Goal: Navigation & Orientation: Understand site structure

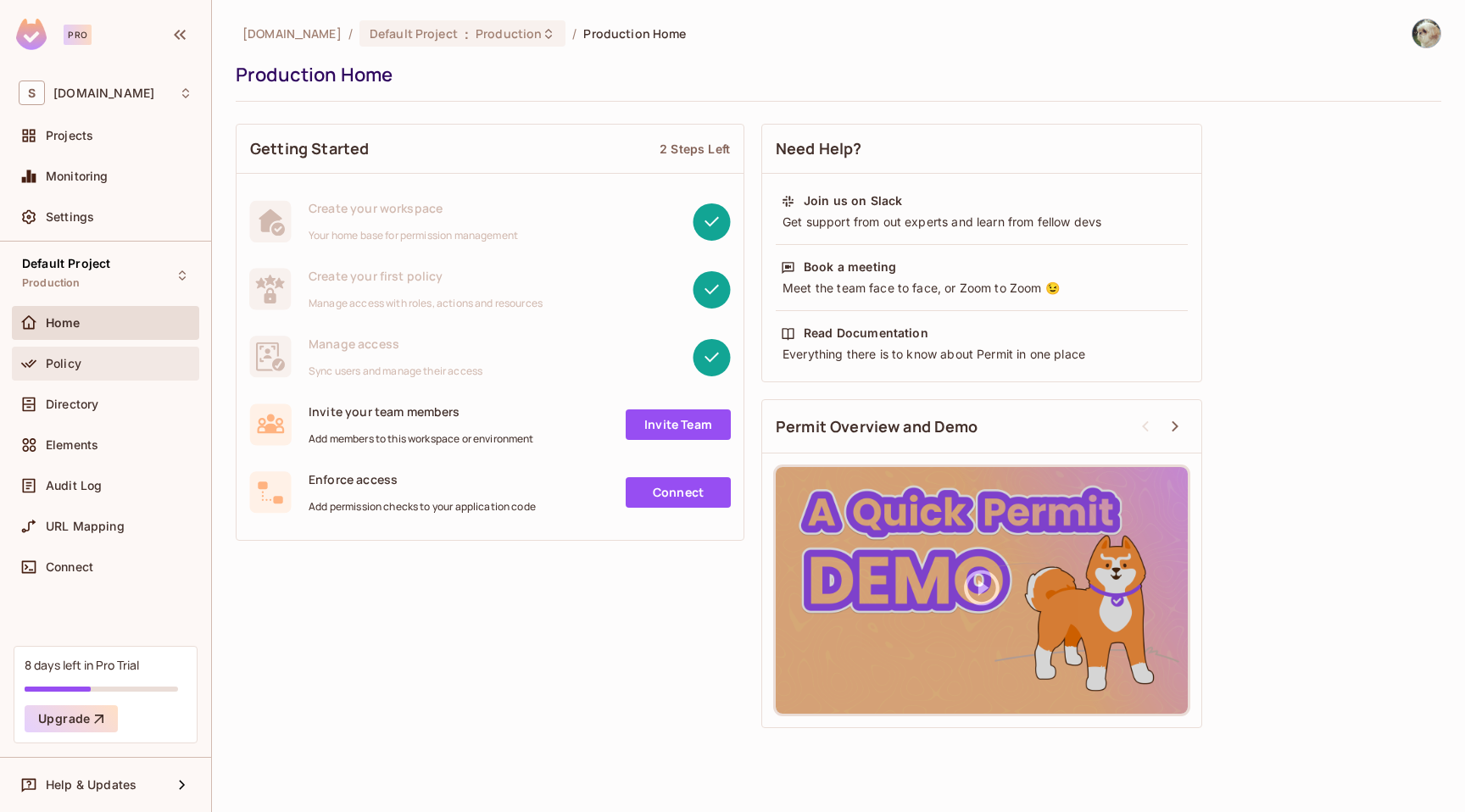
click at [61, 366] on span "Policy" at bounding box center [63, 363] width 35 height 14
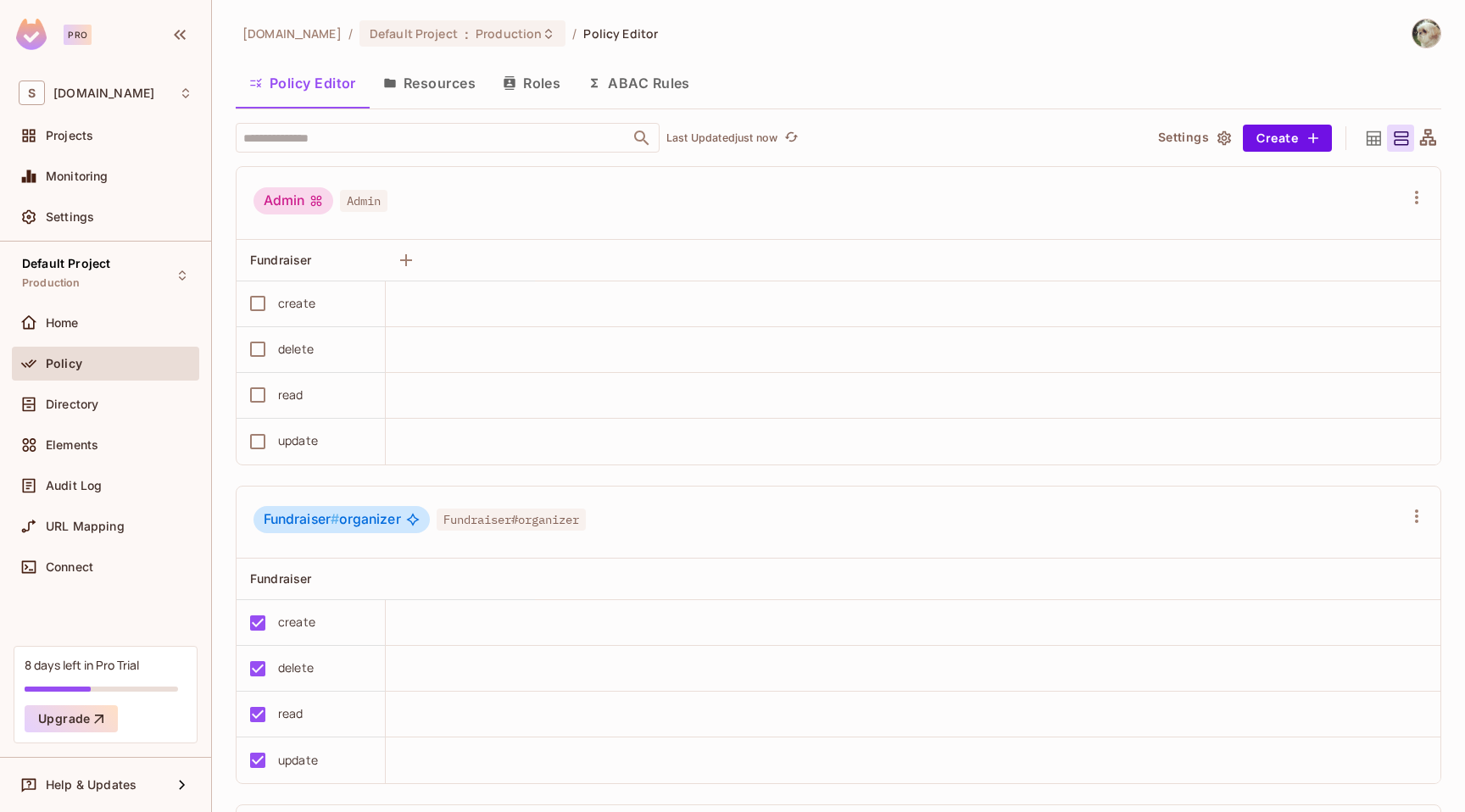
click at [646, 34] on span "Policy Editor" at bounding box center [620, 32] width 74 height 16
click at [1276, 135] on button "Create" at bounding box center [1288, 137] width 89 height 27
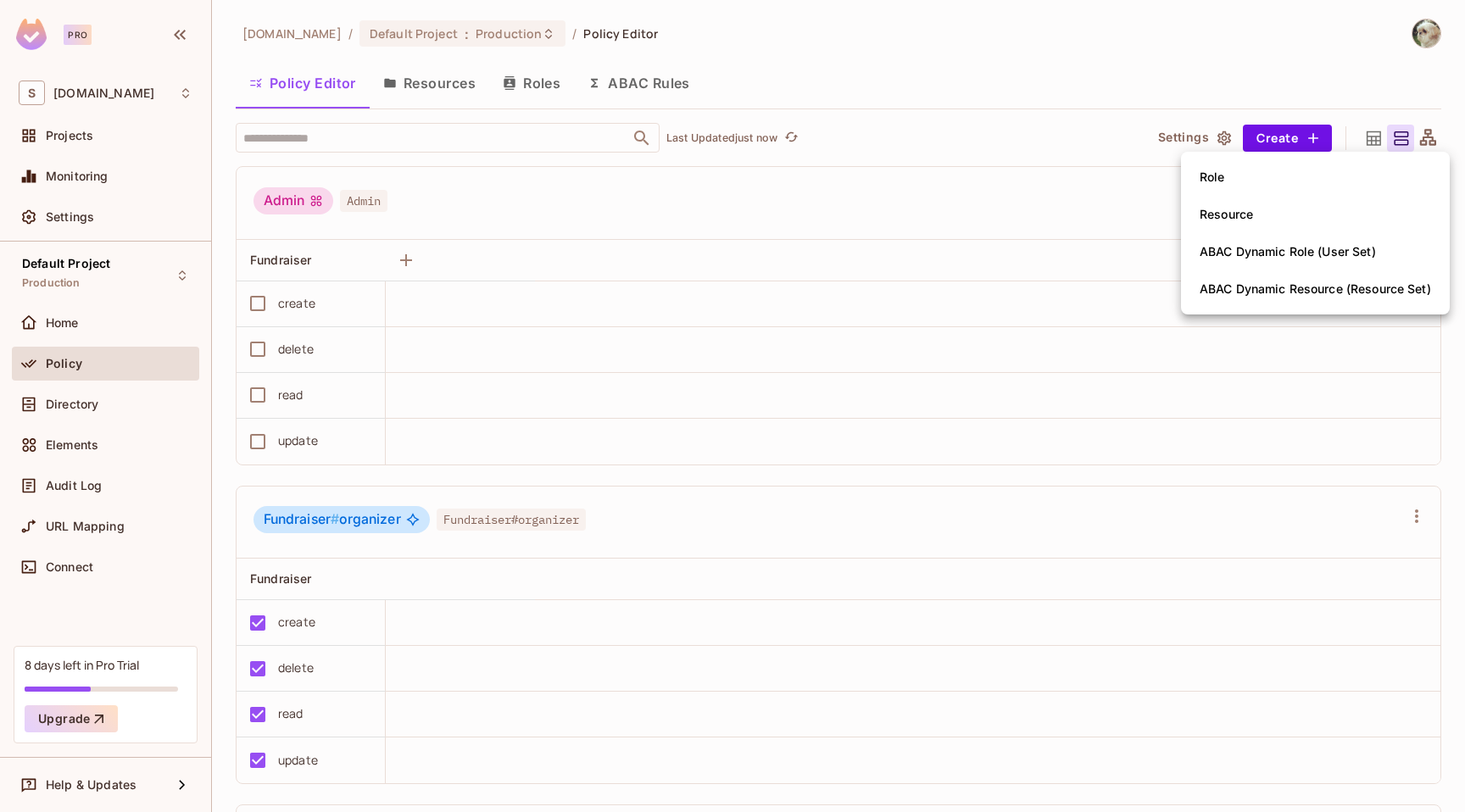
click at [1009, 62] on div at bounding box center [732, 406] width 1465 height 812
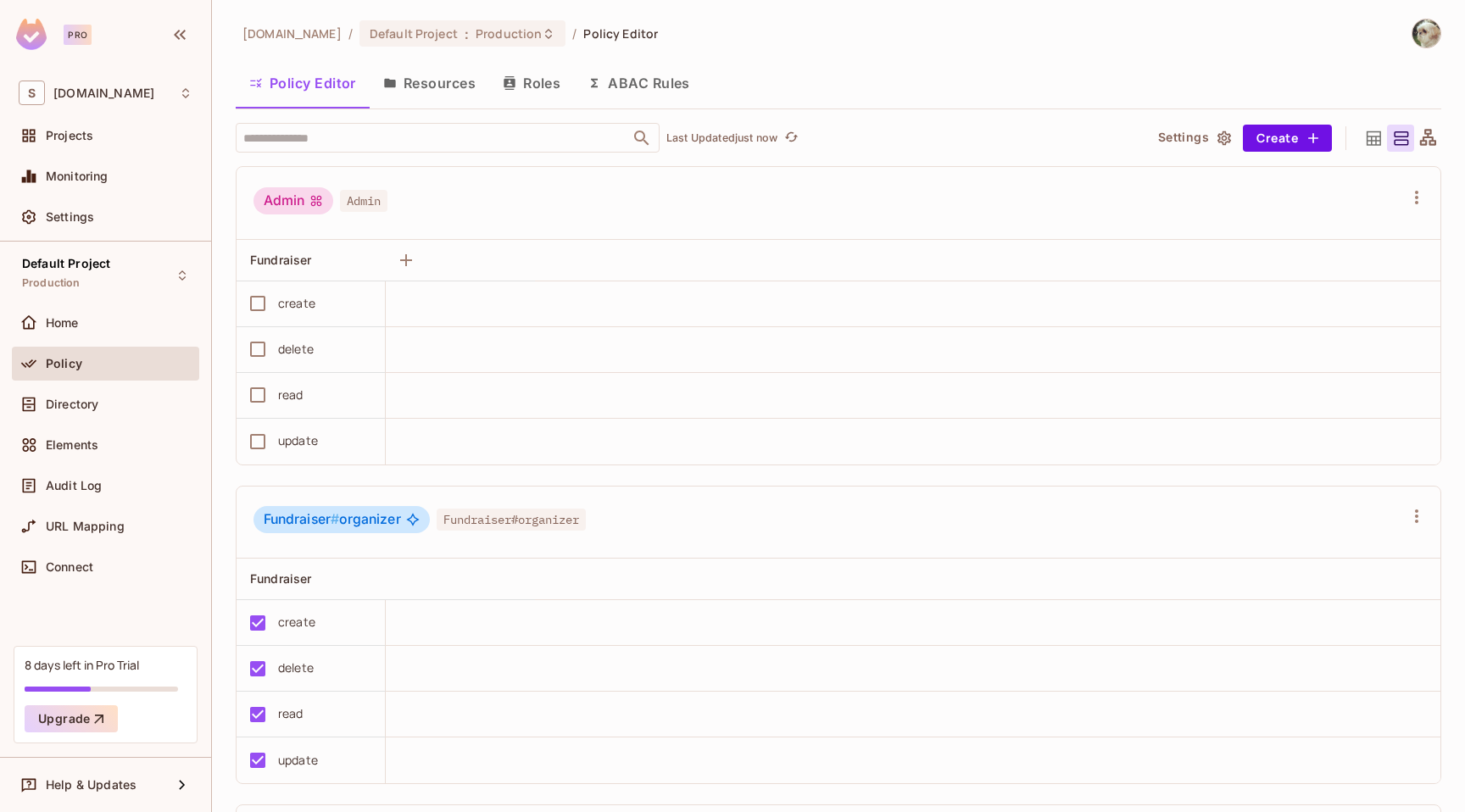
click at [473, 93] on button "Resources" at bounding box center [429, 84] width 120 height 43
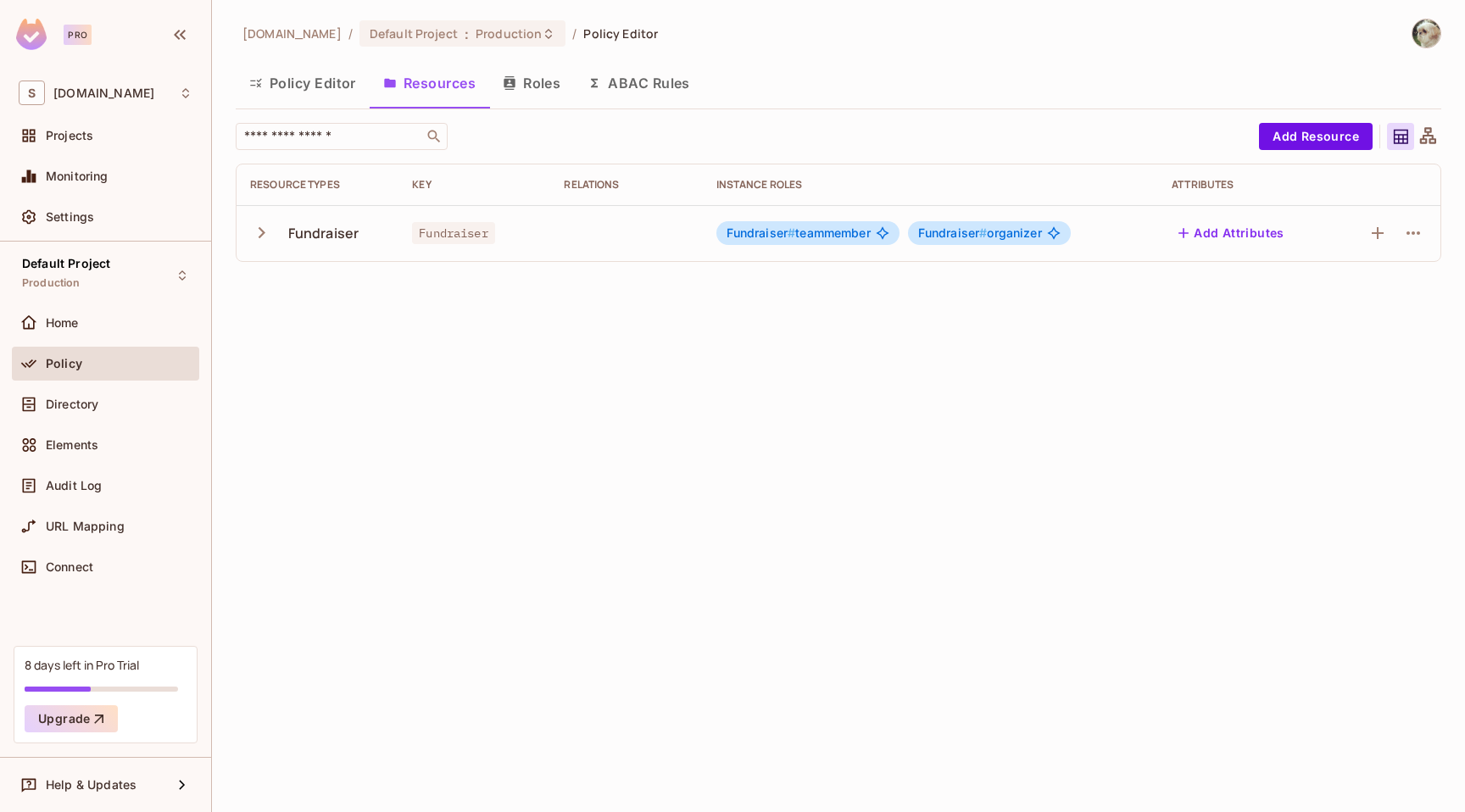
click at [629, 86] on button "ABAC Rules" at bounding box center [639, 84] width 130 height 43
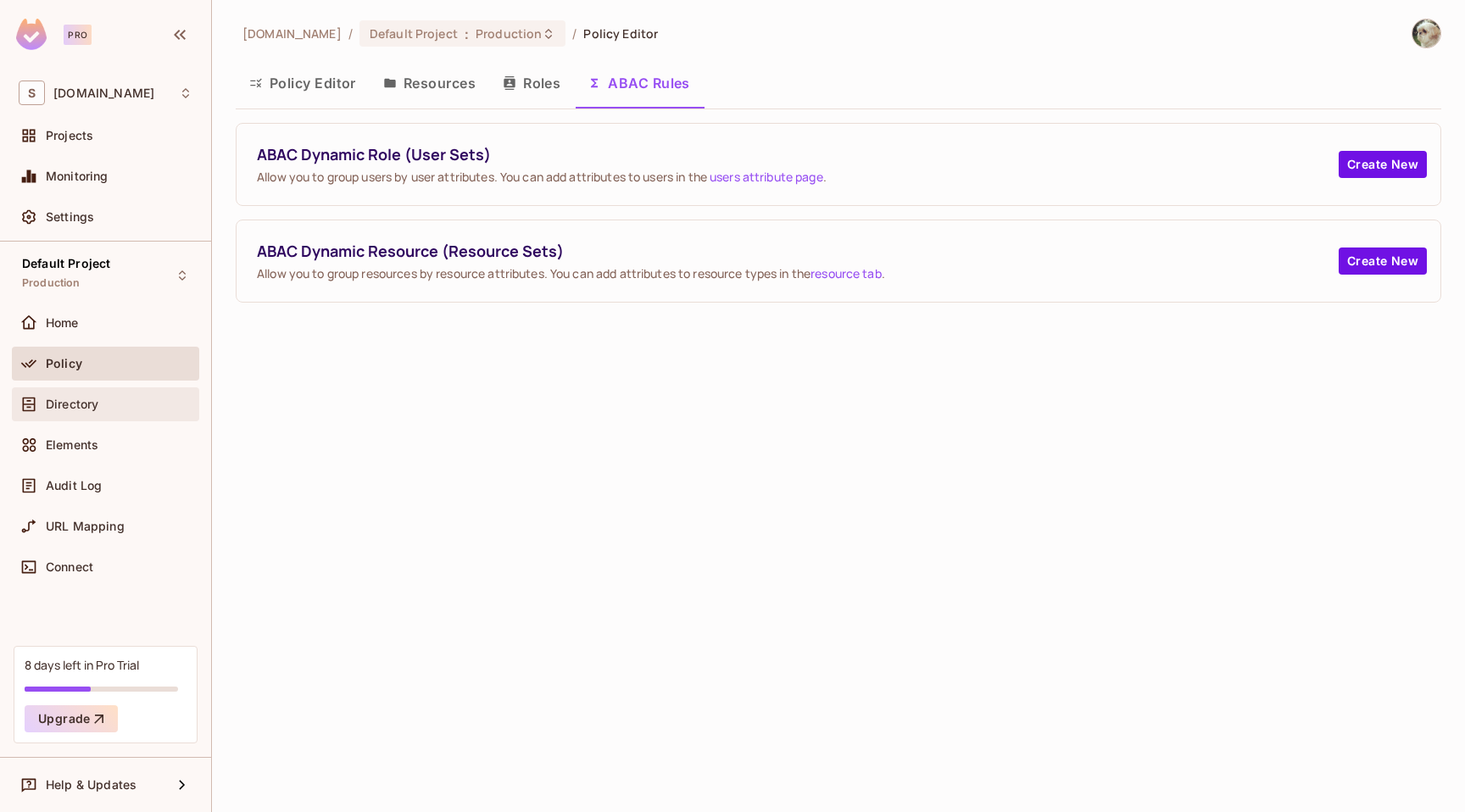
click at [106, 412] on div "Directory" at bounding box center [105, 405] width 174 height 20
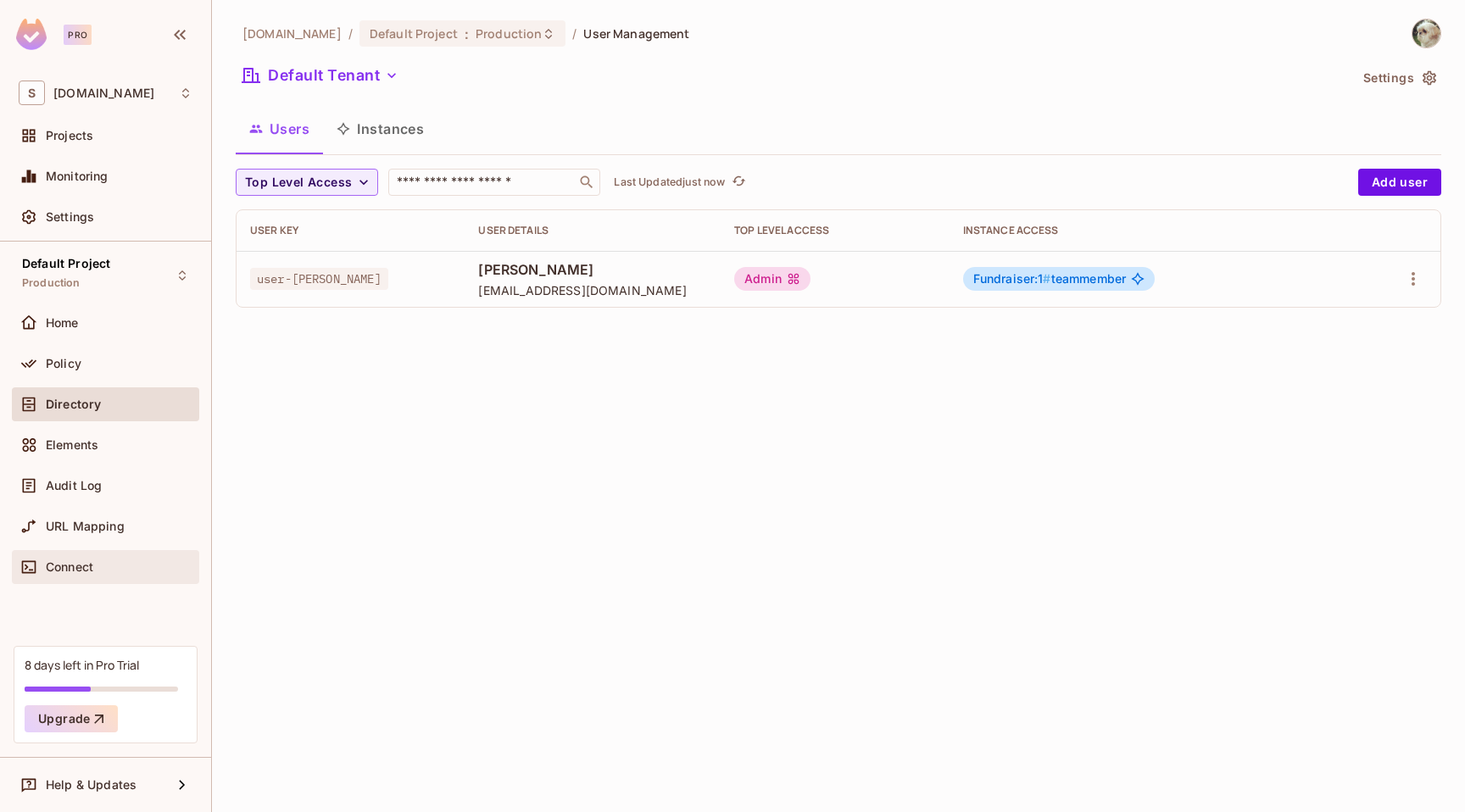
click at [69, 565] on span "Connect" at bounding box center [69, 567] width 47 height 14
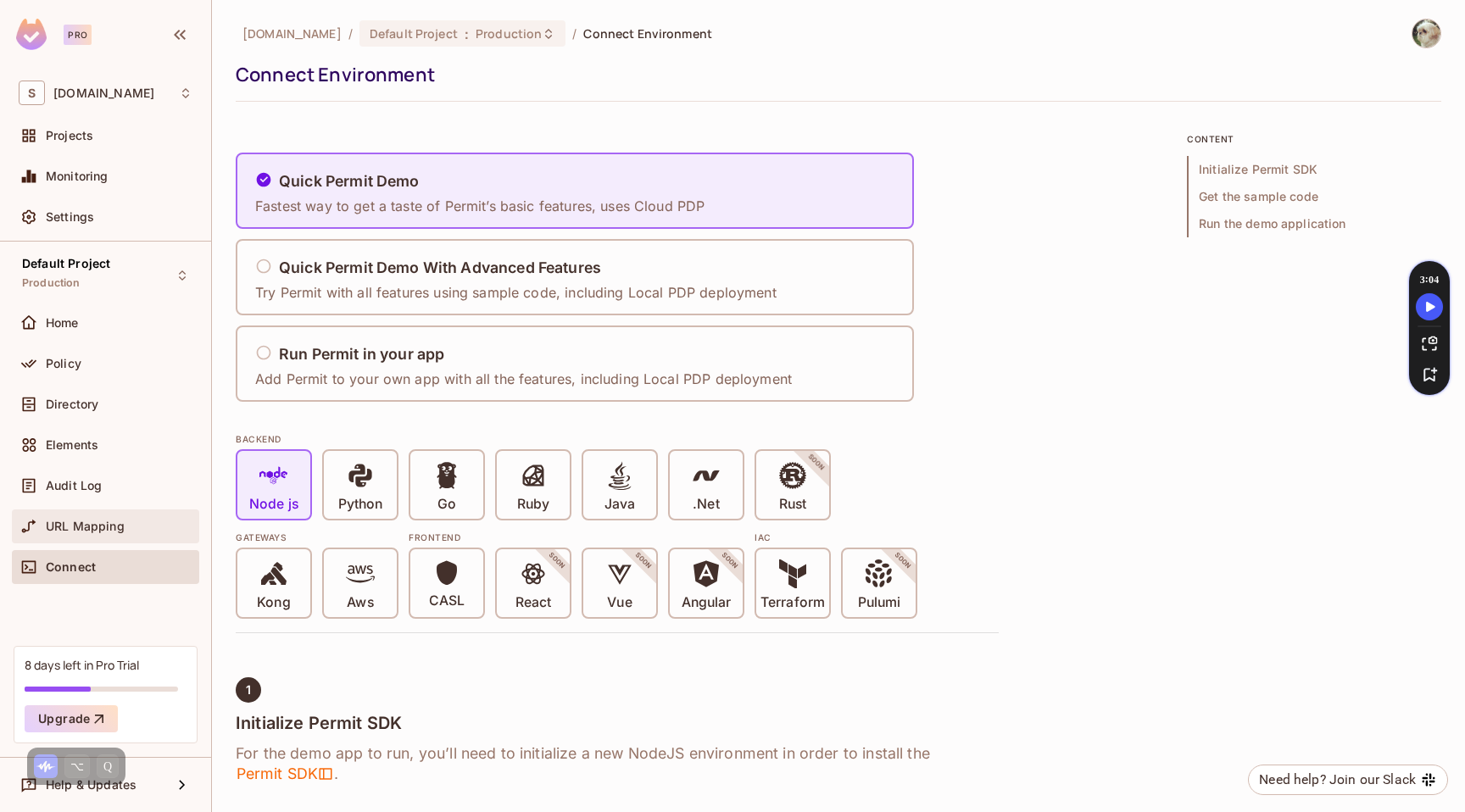
click at [88, 527] on span "URL Mapping" at bounding box center [84, 526] width 79 height 14
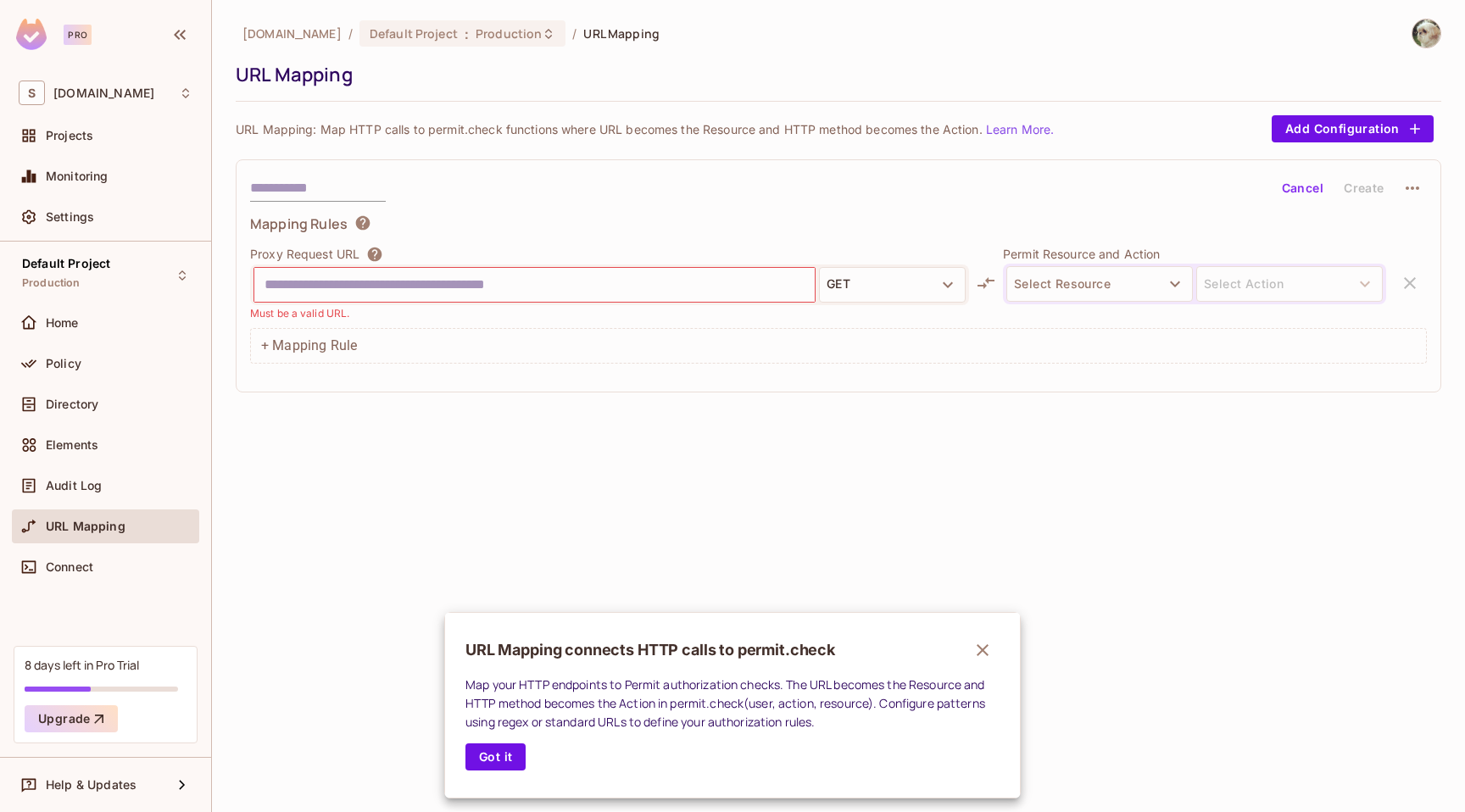
click at [65, 488] on div at bounding box center [732, 406] width 1465 height 812
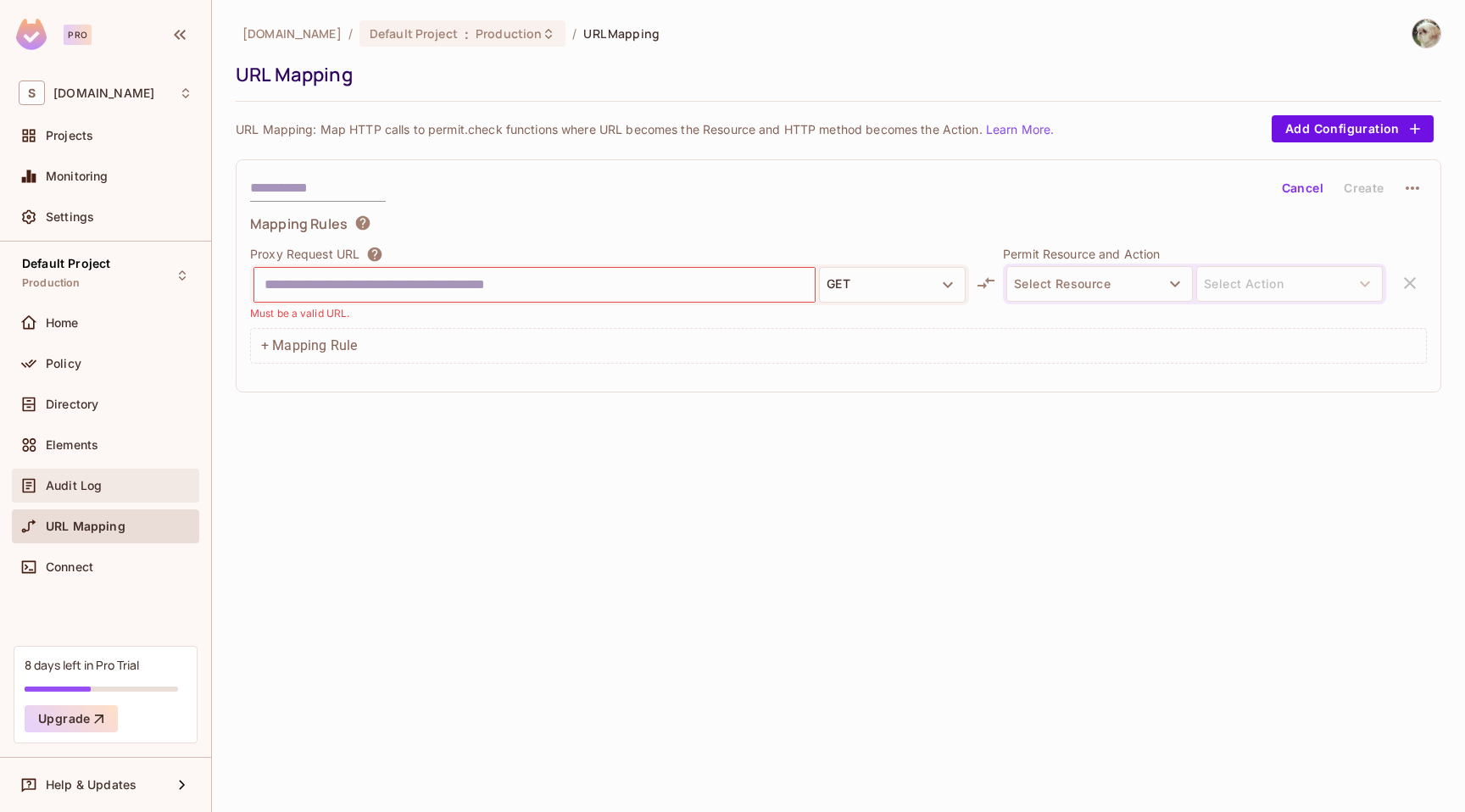
click at [86, 483] on span "Audit Log" at bounding box center [73, 485] width 56 height 14
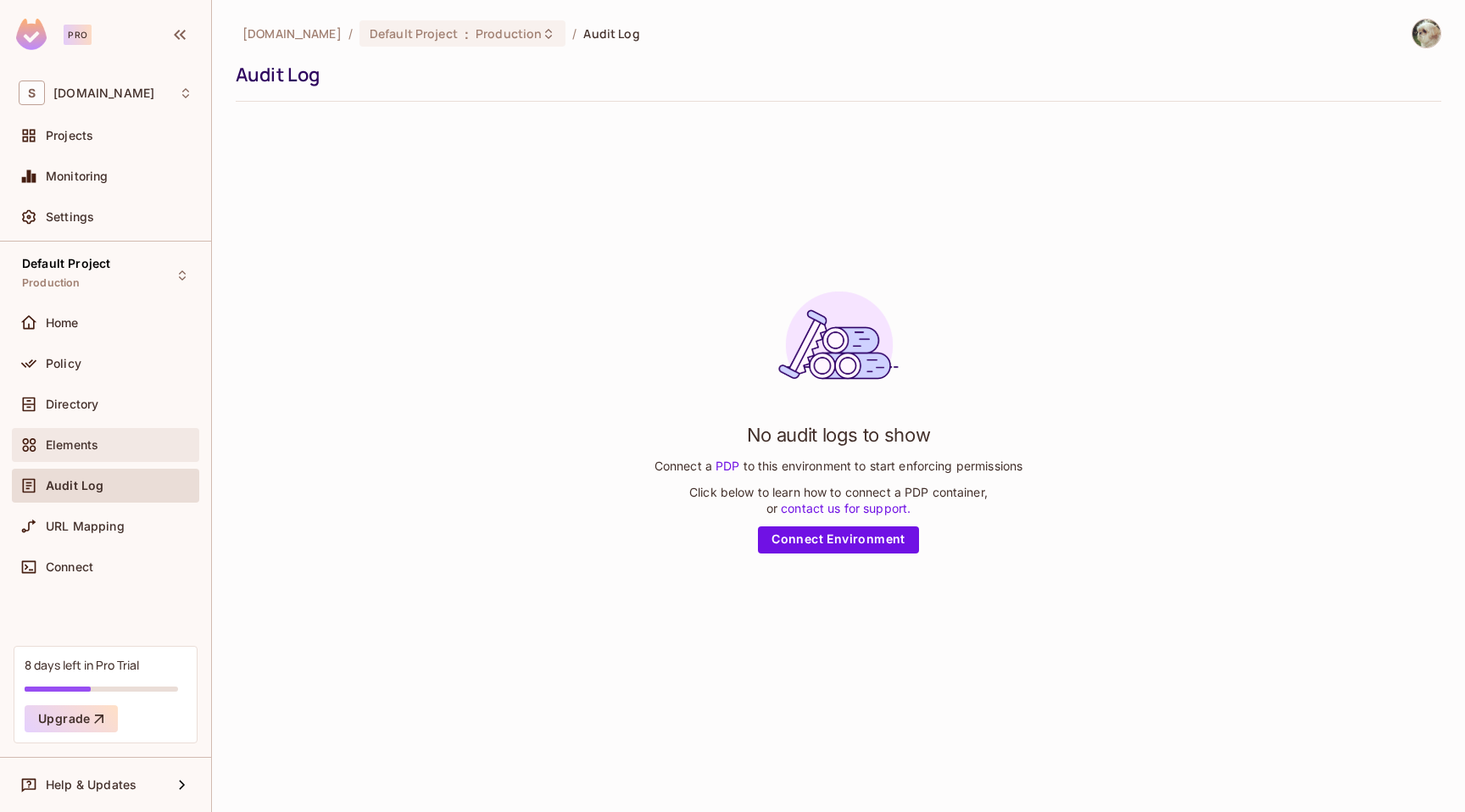
click at [95, 445] on span "Elements" at bounding box center [71, 445] width 53 height 14
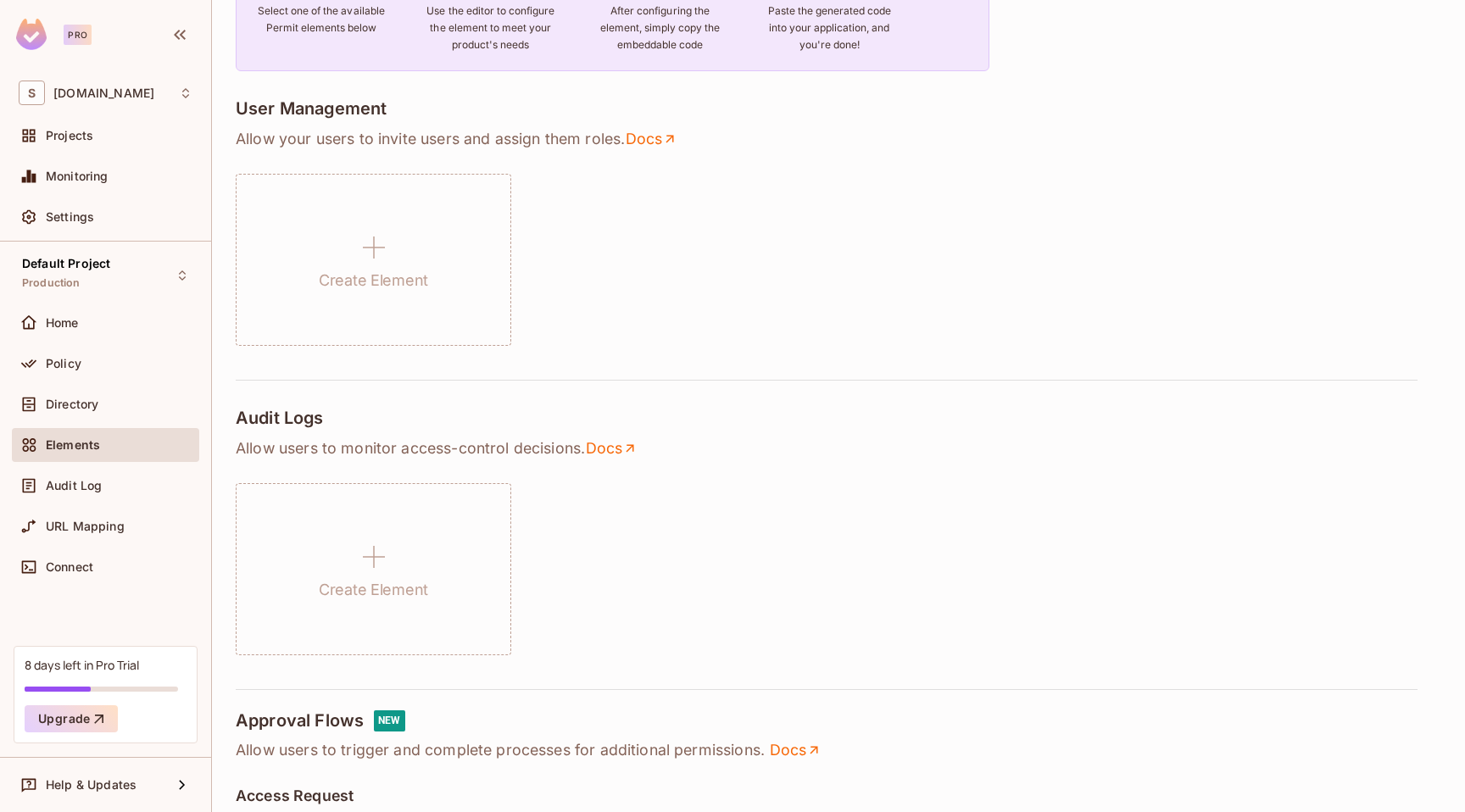
scroll to position [260, 0]
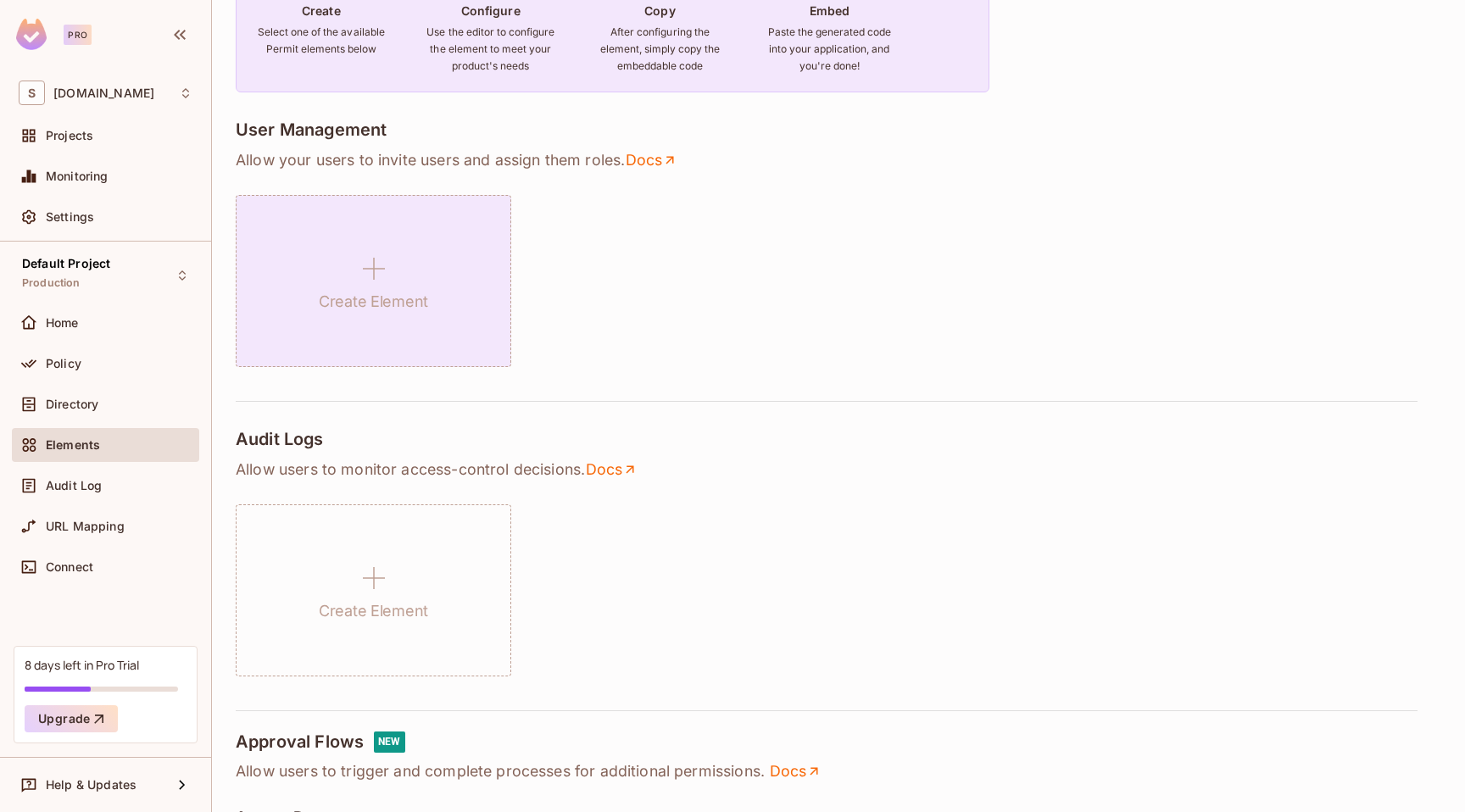
click at [367, 274] on icon at bounding box center [374, 269] width 41 height 41
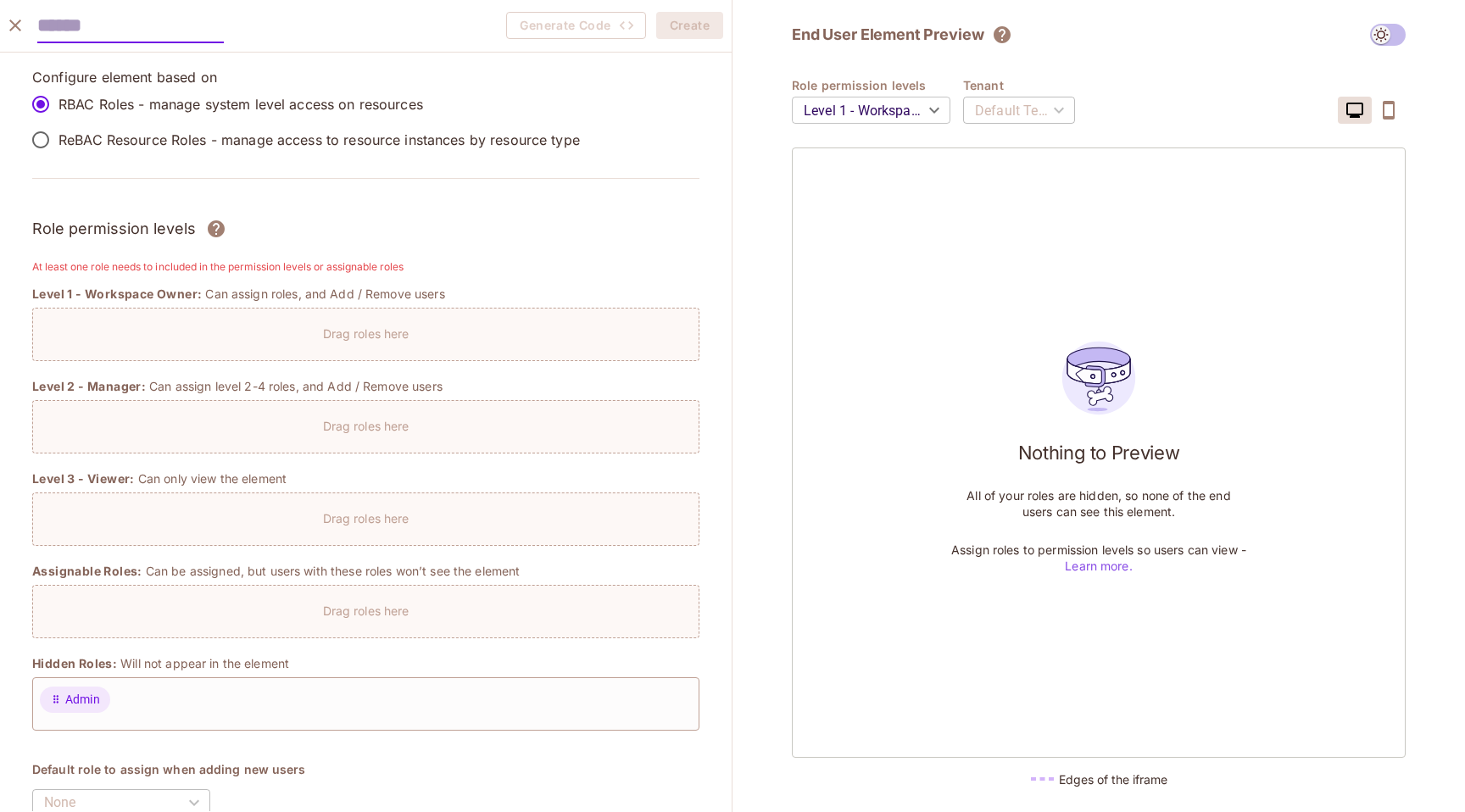
click at [15, 18] on icon "close" at bounding box center [15, 25] width 20 height 20
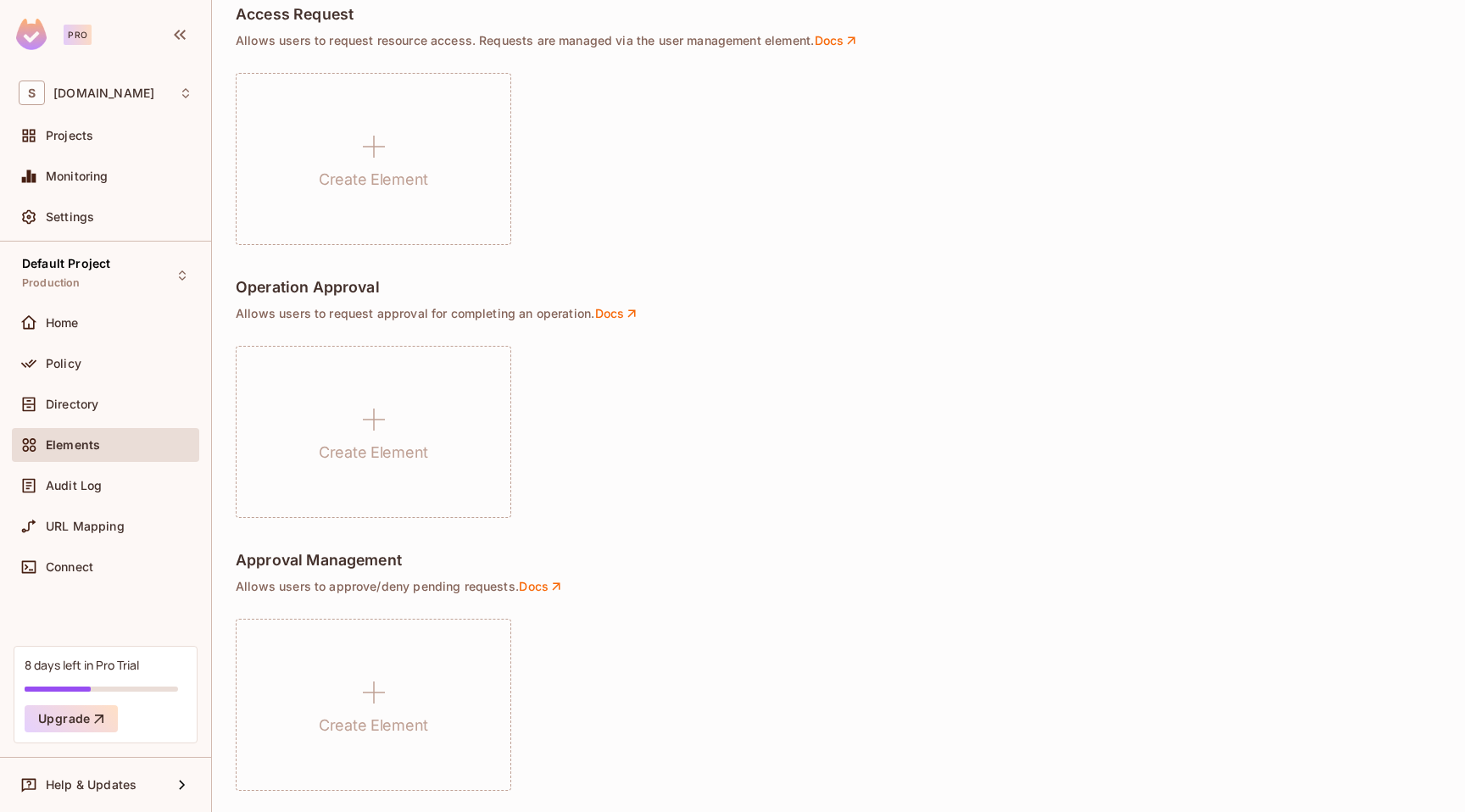
scroll to position [1076, 0]
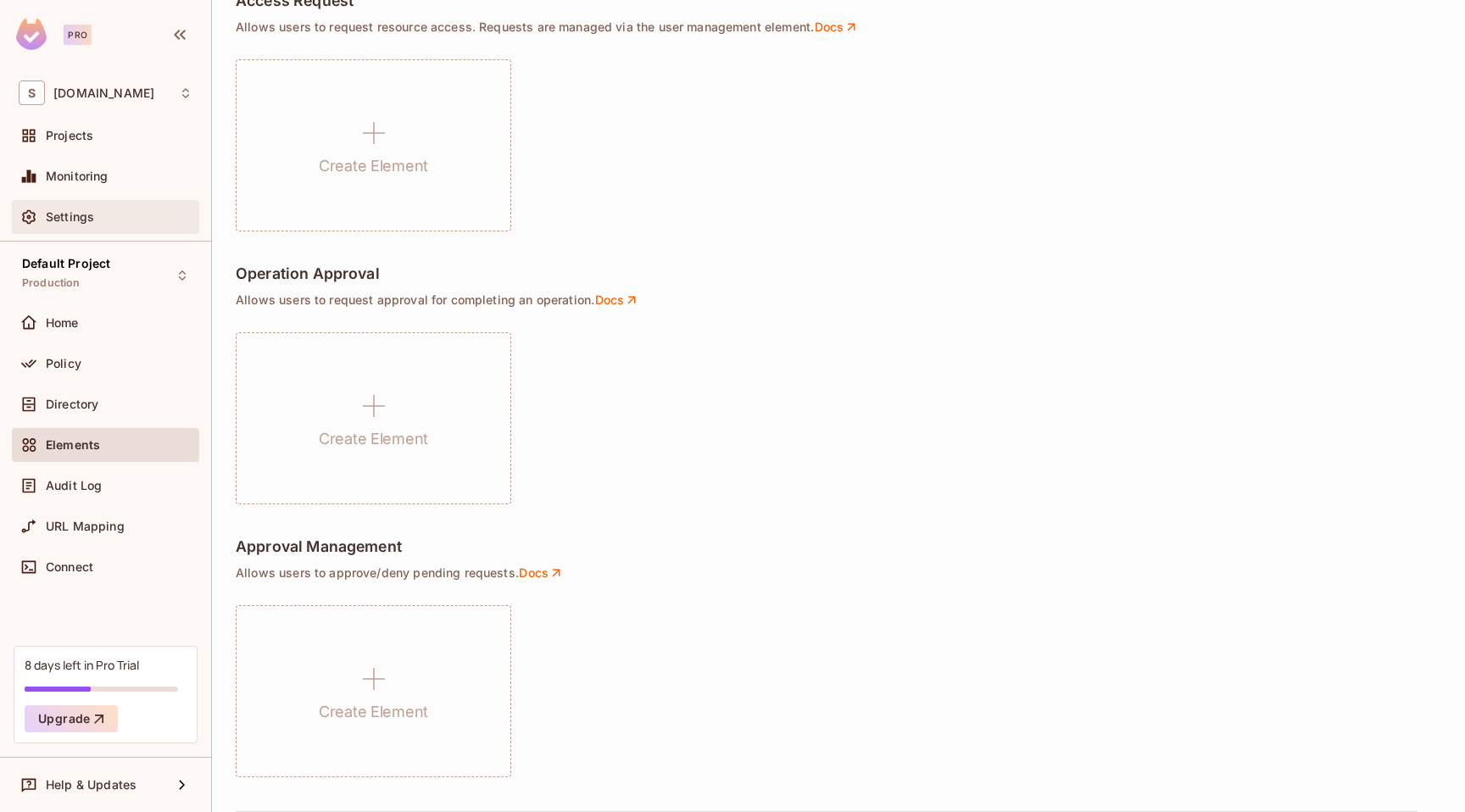
click at [93, 213] on div "Settings" at bounding box center [119, 216] width 147 height 14
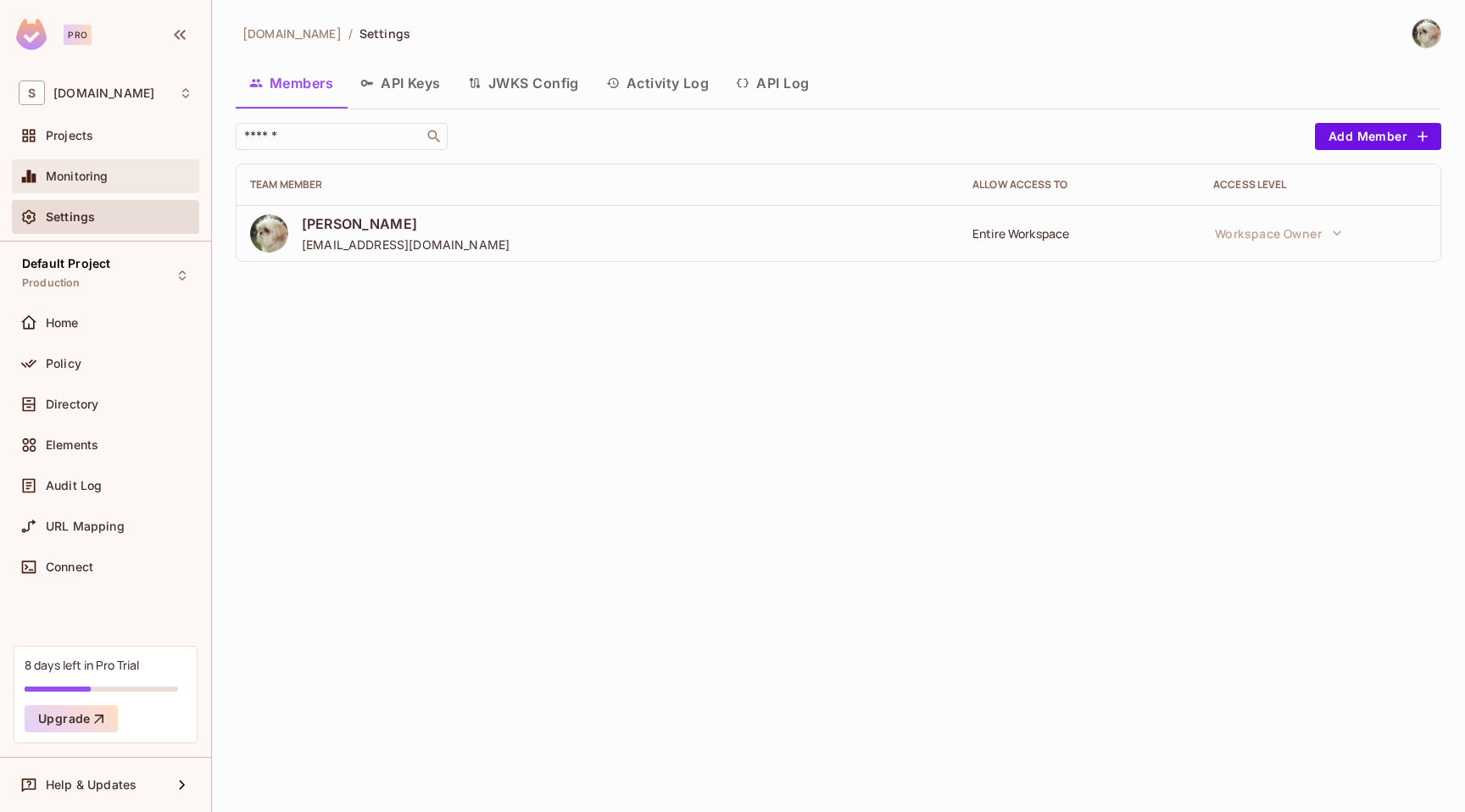
click at [94, 175] on span "Monitoring" at bounding box center [77, 176] width 63 height 14
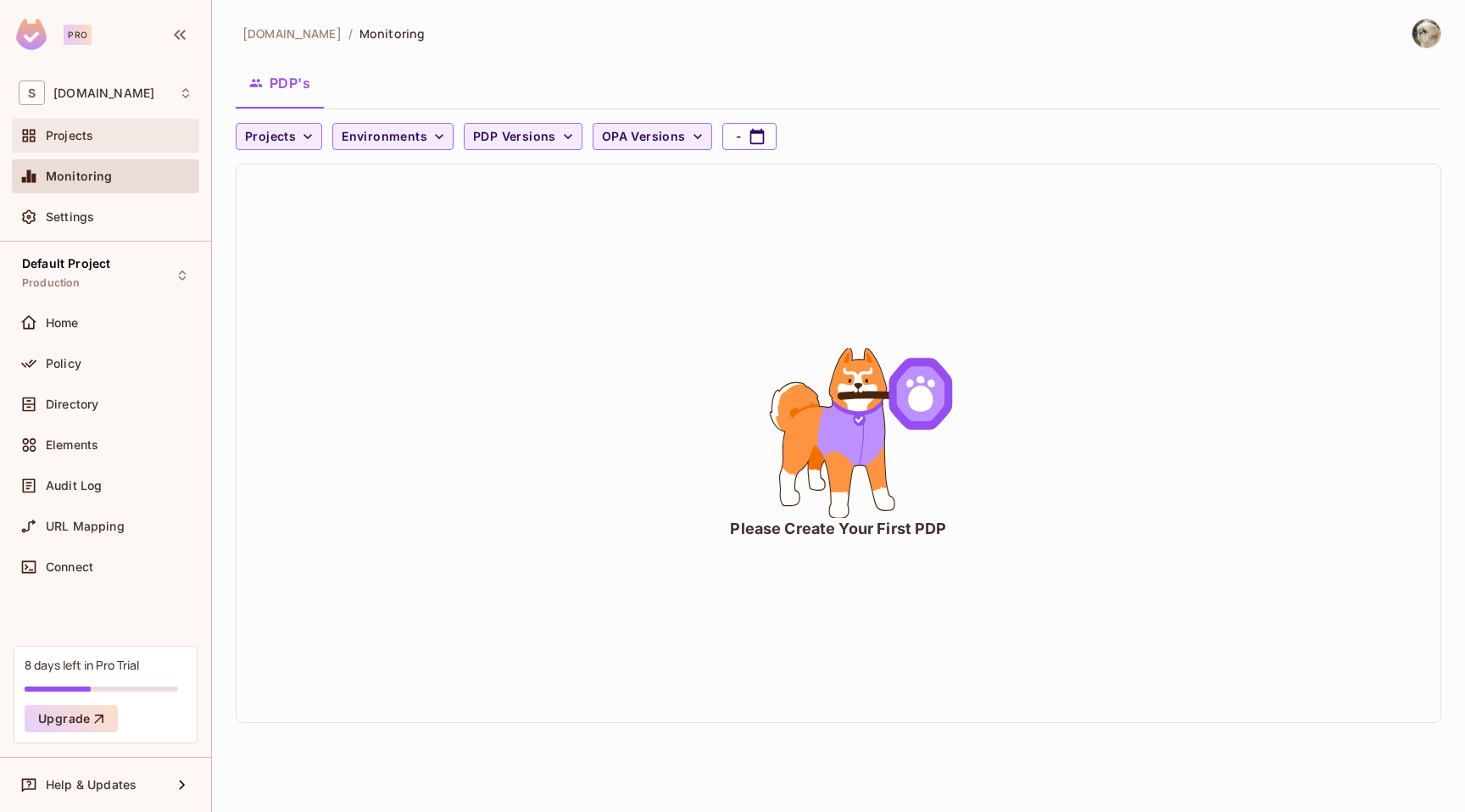
click at [113, 132] on div "Projects" at bounding box center [119, 135] width 147 height 14
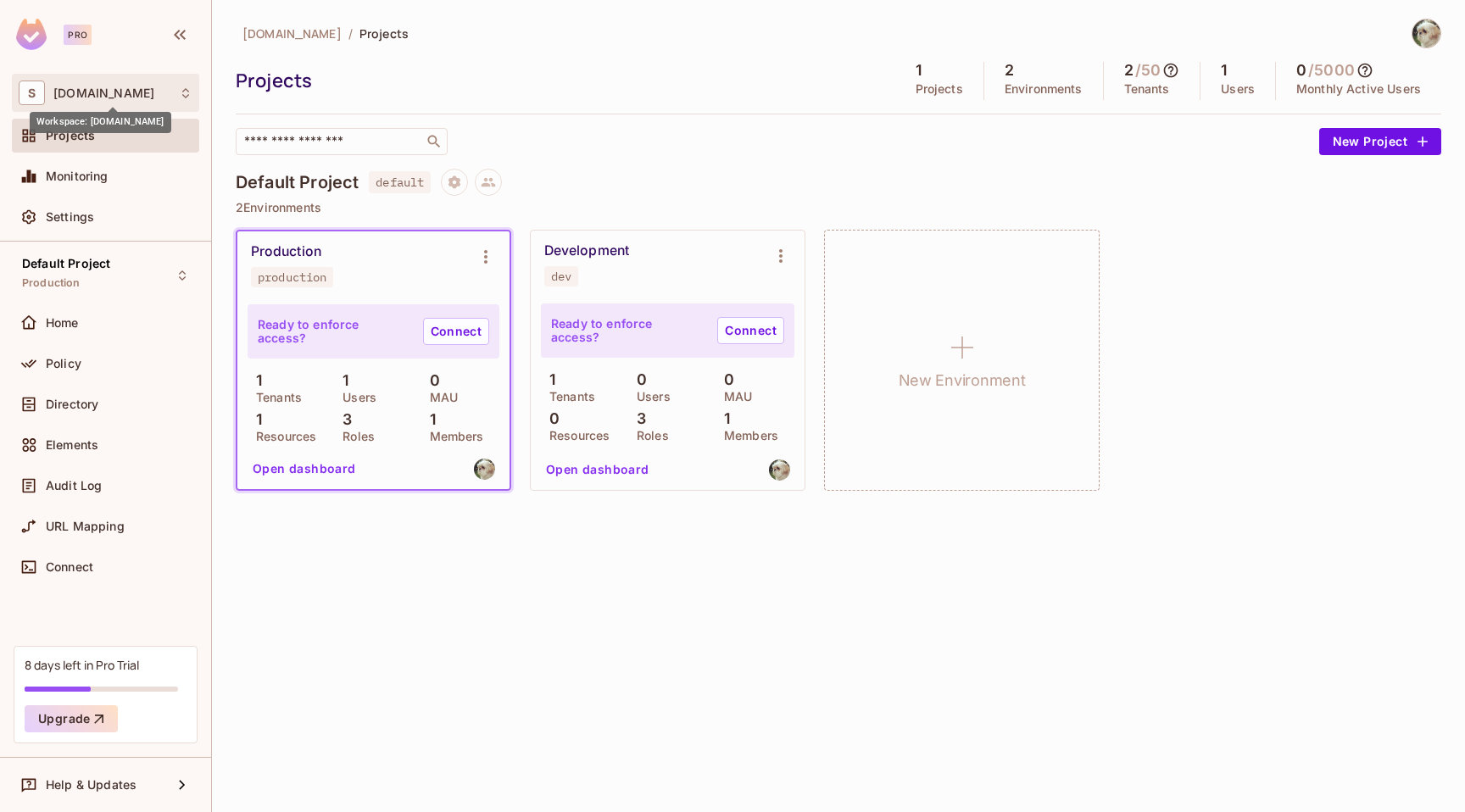
click at [154, 94] on span "sanjaykamaruddin.com" at bounding box center [104, 93] width 101 height 14
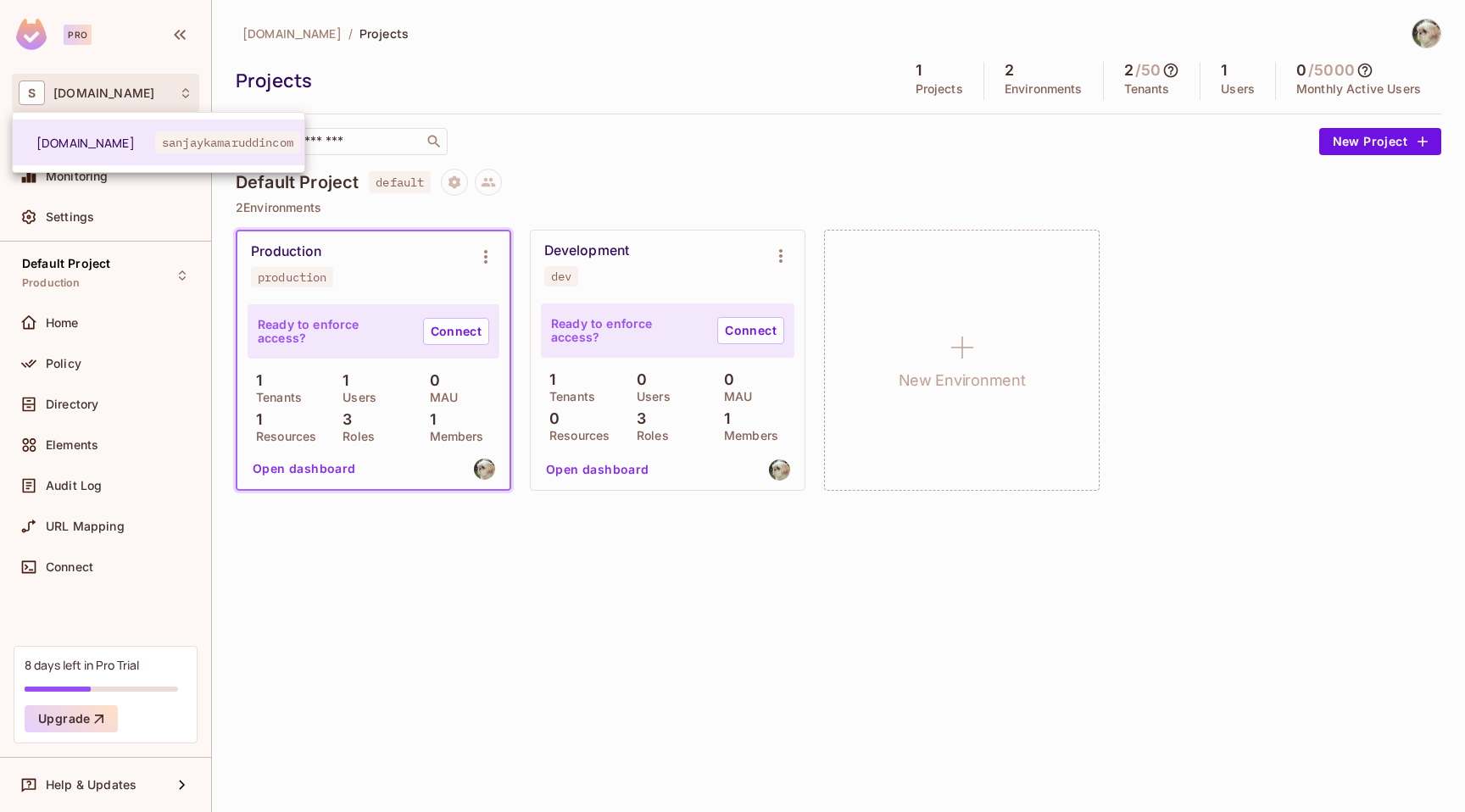
click at [168, 94] on div at bounding box center [732, 406] width 1465 height 812
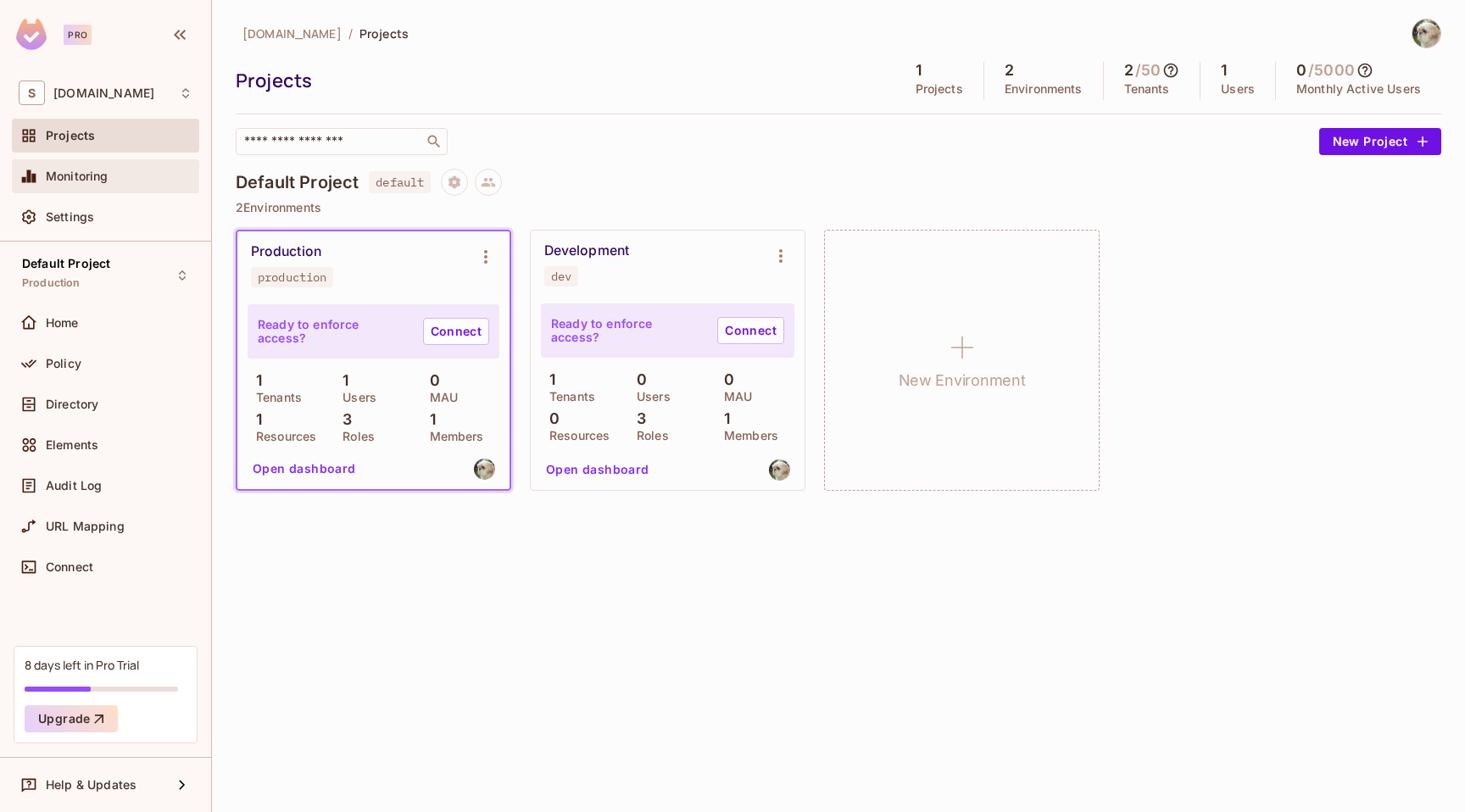
click at [96, 175] on span "Monitoring" at bounding box center [77, 176] width 63 height 14
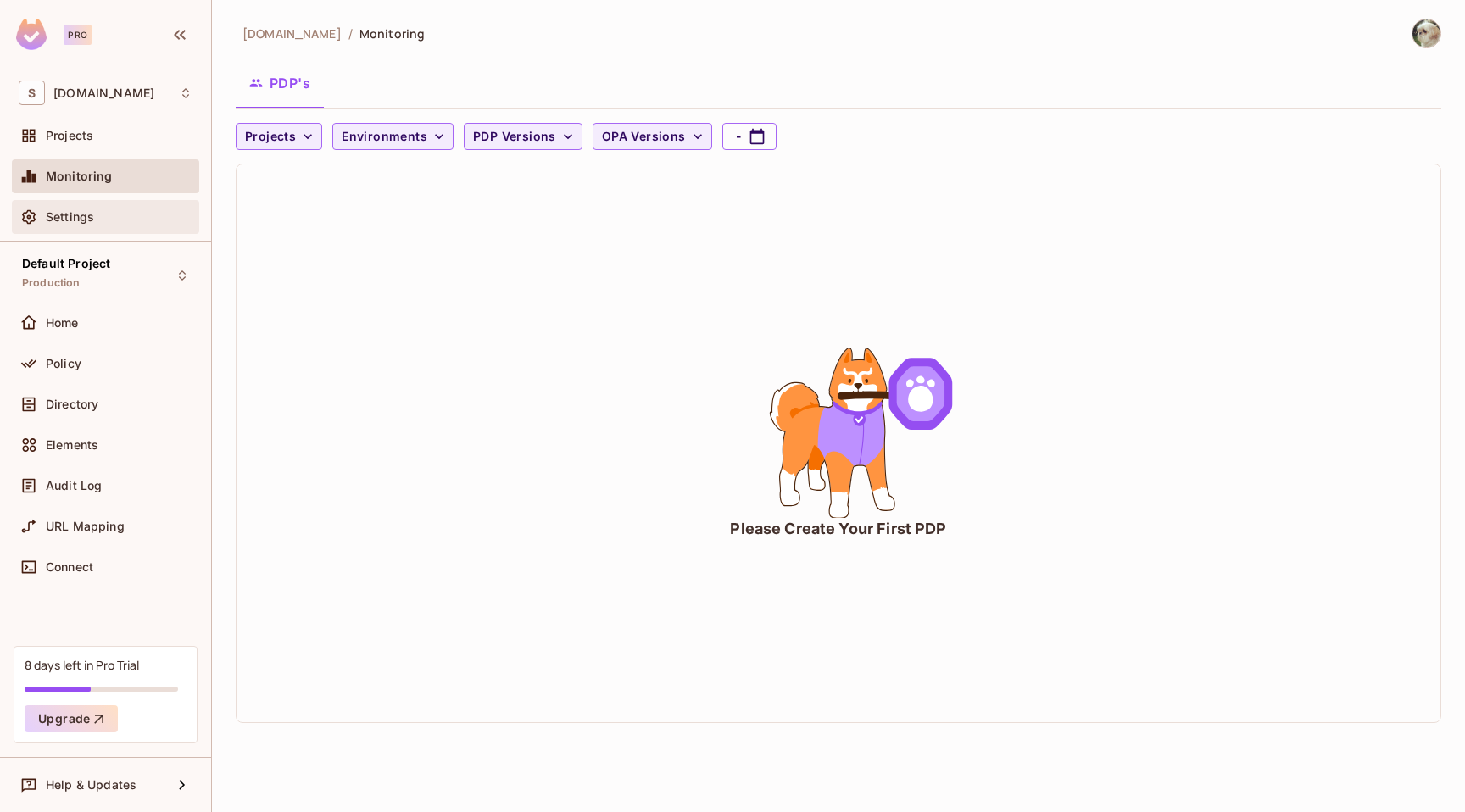
click at [73, 221] on span "Settings" at bounding box center [70, 216] width 48 height 14
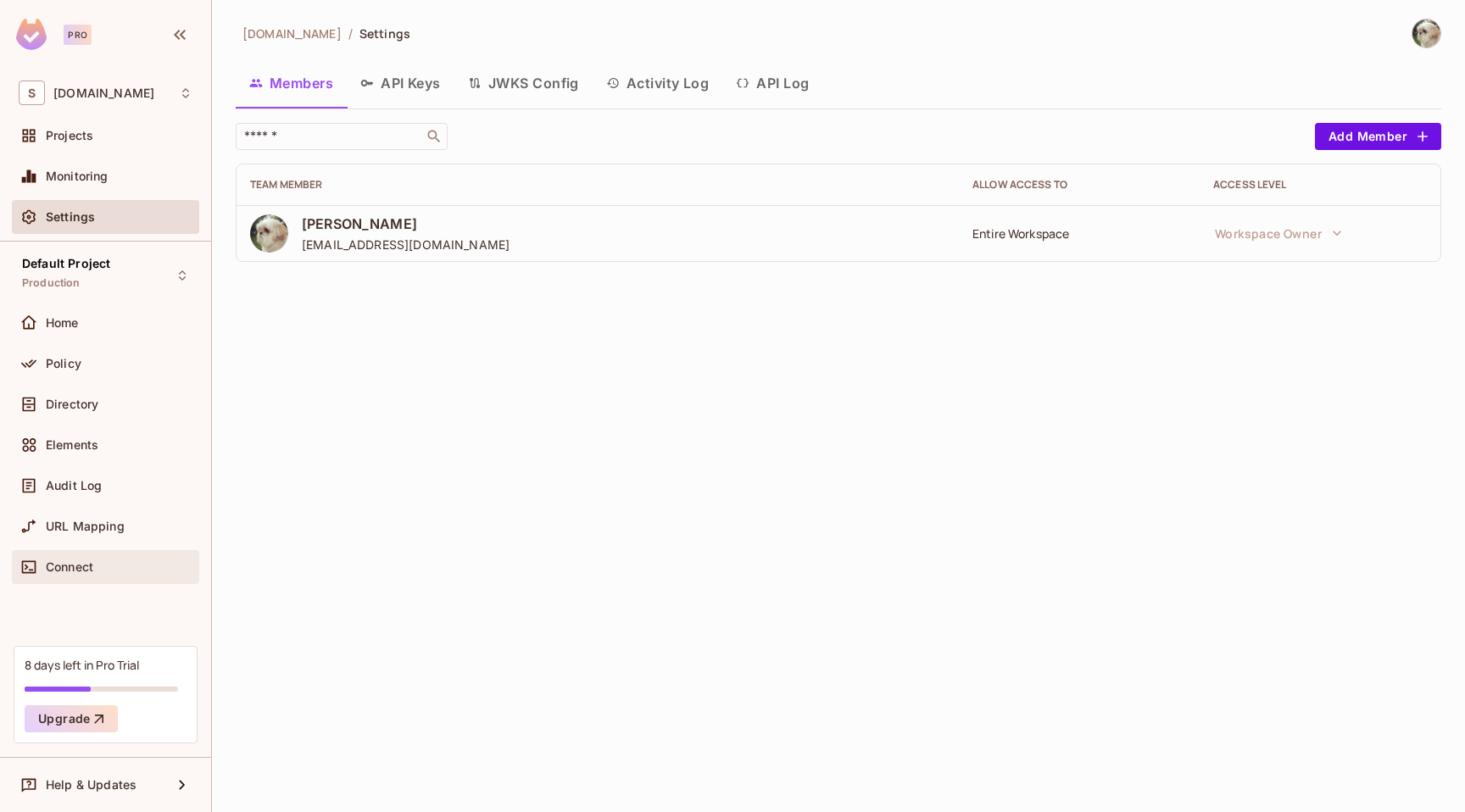
click at [56, 561] on span "Connect" at bounding box center [69, 567] width 47 height 14
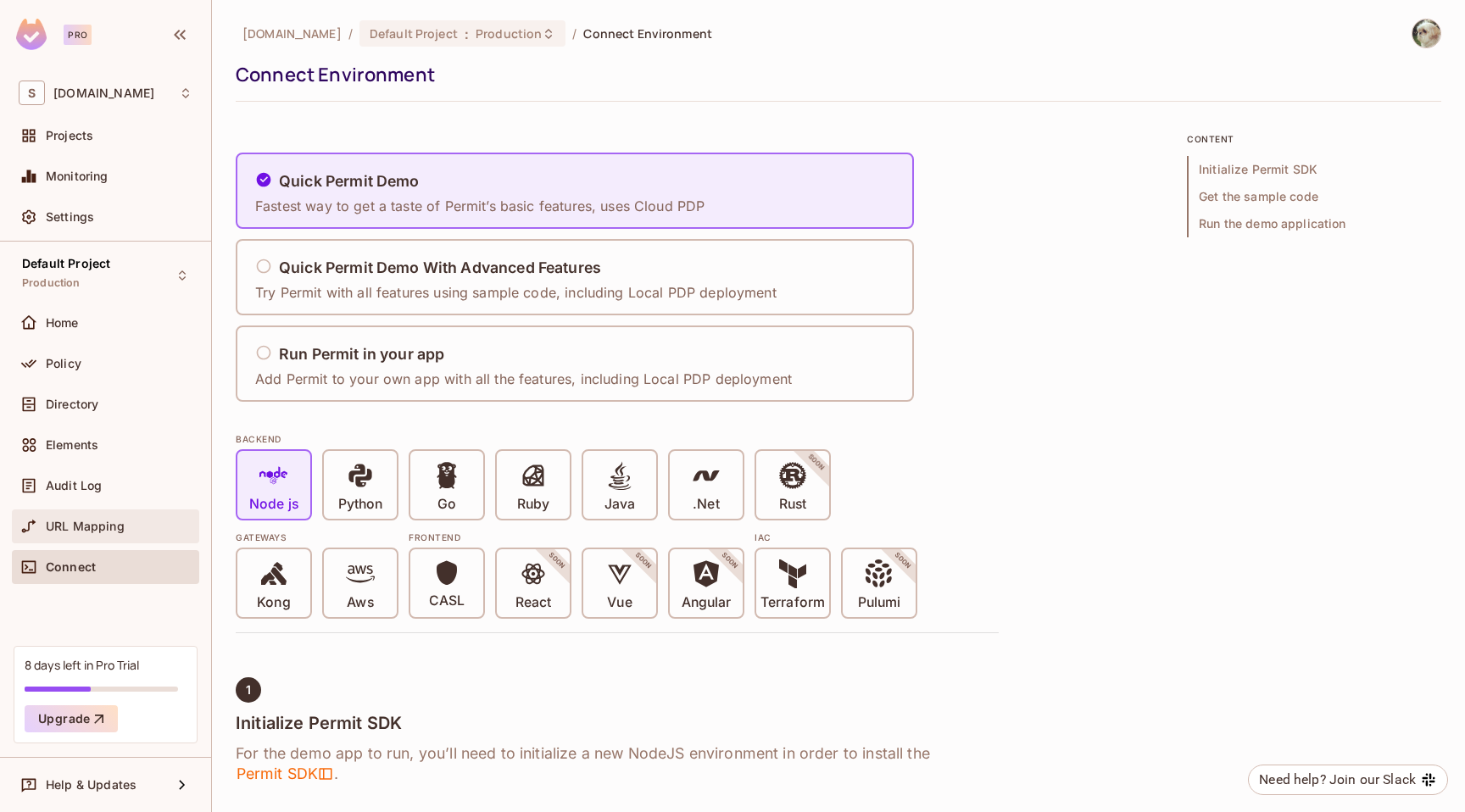
click at [84, 532] on span "URL Mapping" at bounding box center [84, 526] width 79 height 14
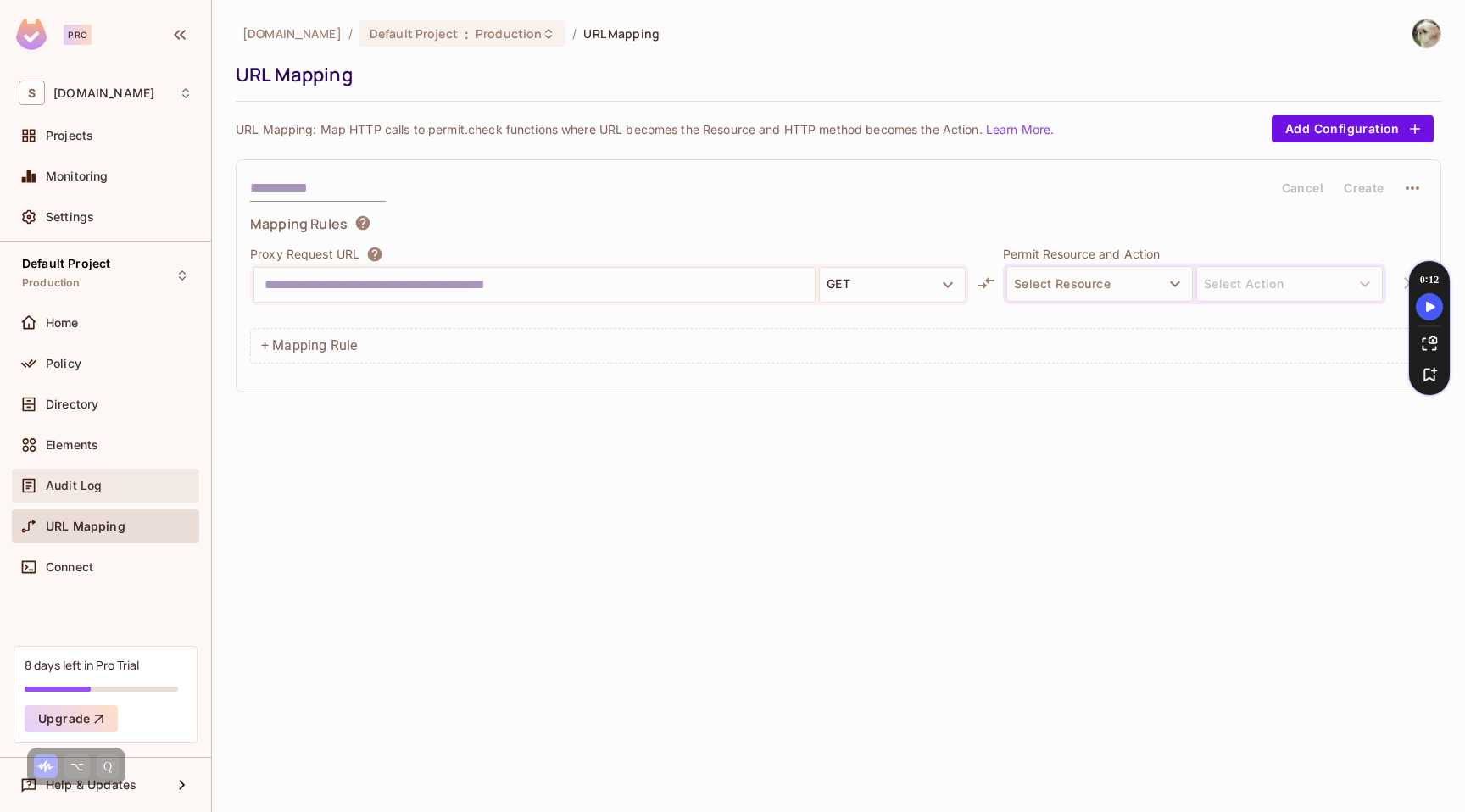
click at [94, 480] on span "Audit Log" at bounding box center [73, 485] width 56 height 14
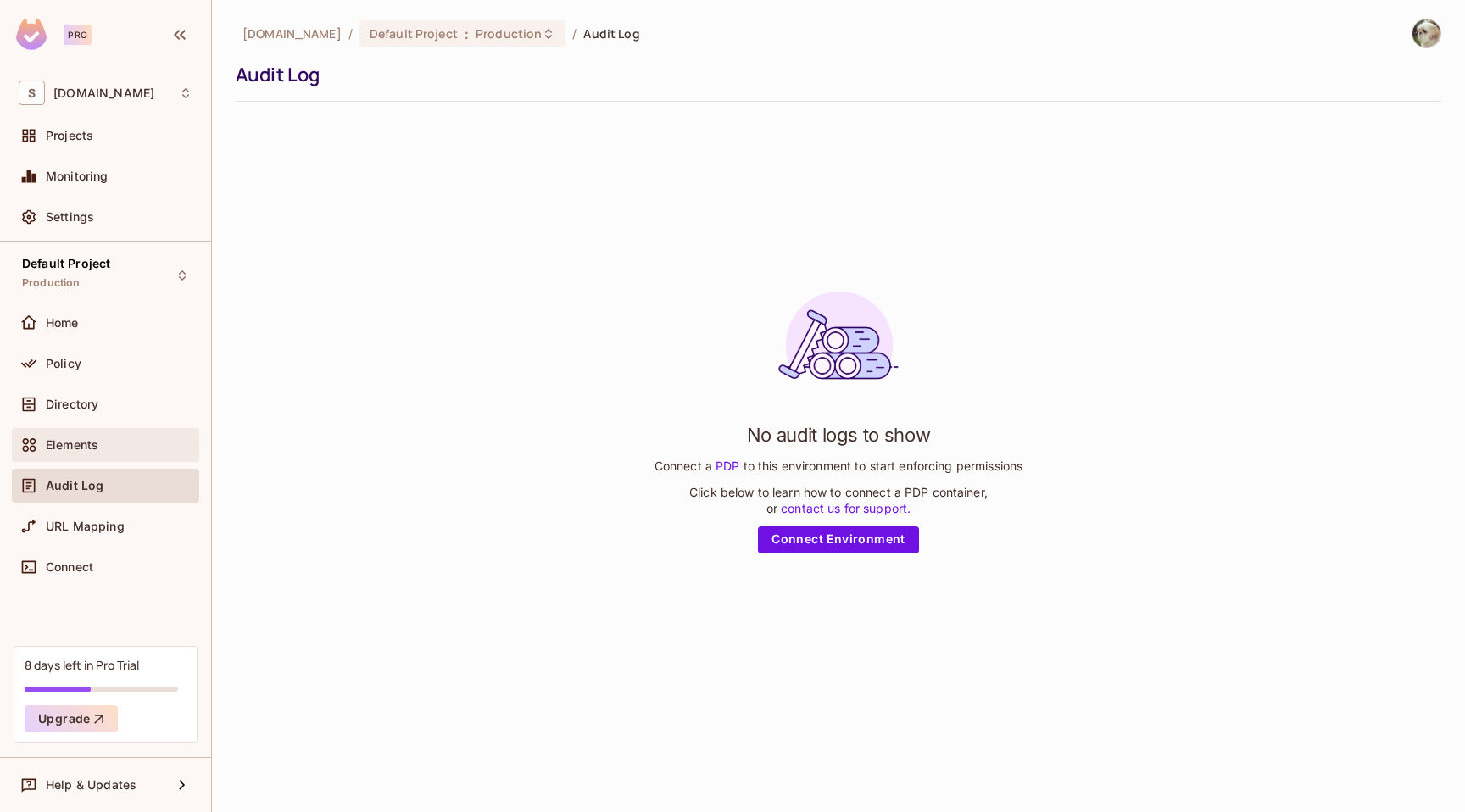
click at [99, 439] on div "Elements" at bounding box center [119, 445] width 147 height 14
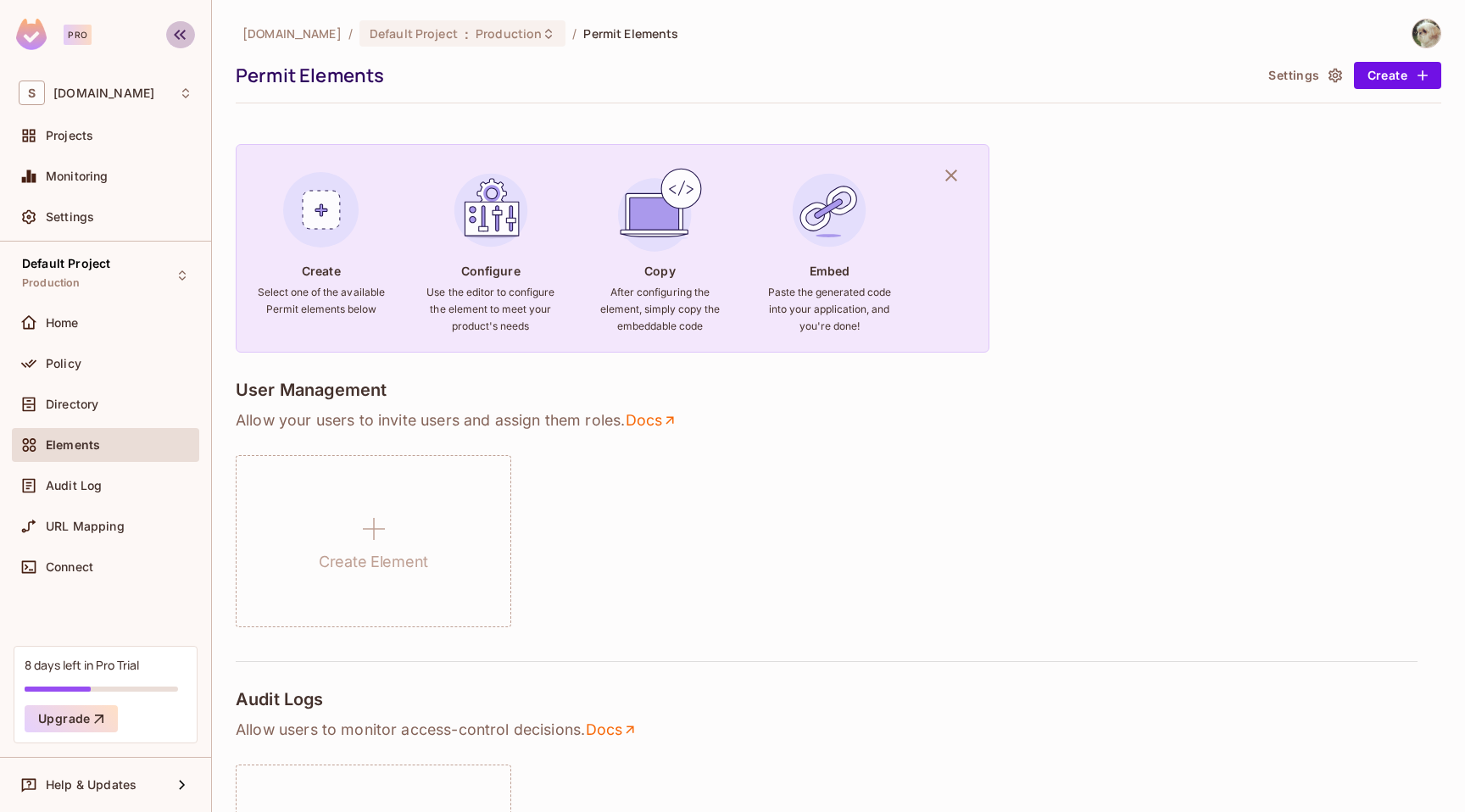
click at [184, 32] on icon "button" at bounding box center [180, 34] width 20 height 20
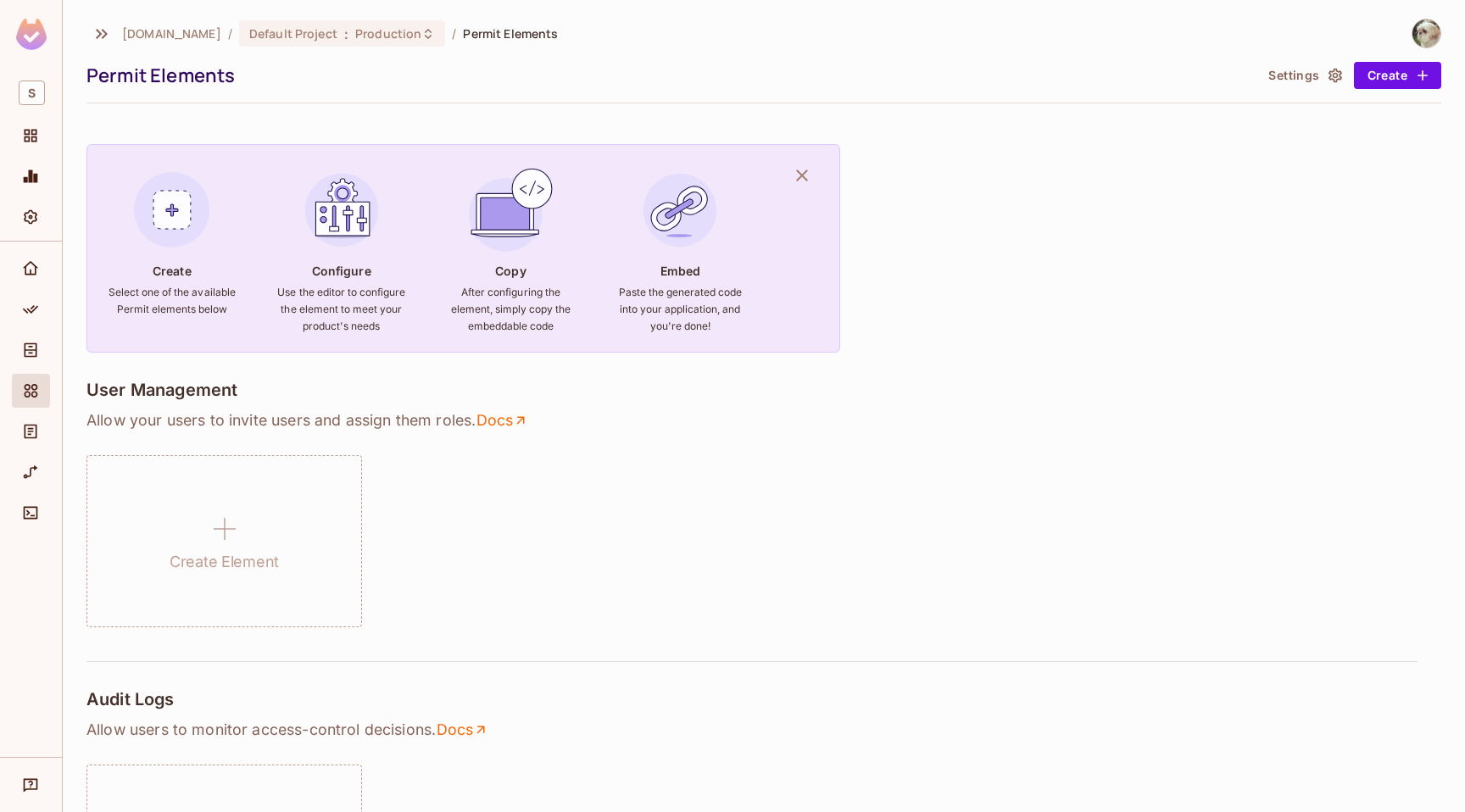
click at [1304, 80] on button "Settings" at bounding box center [1303, 75] width 84 height 27
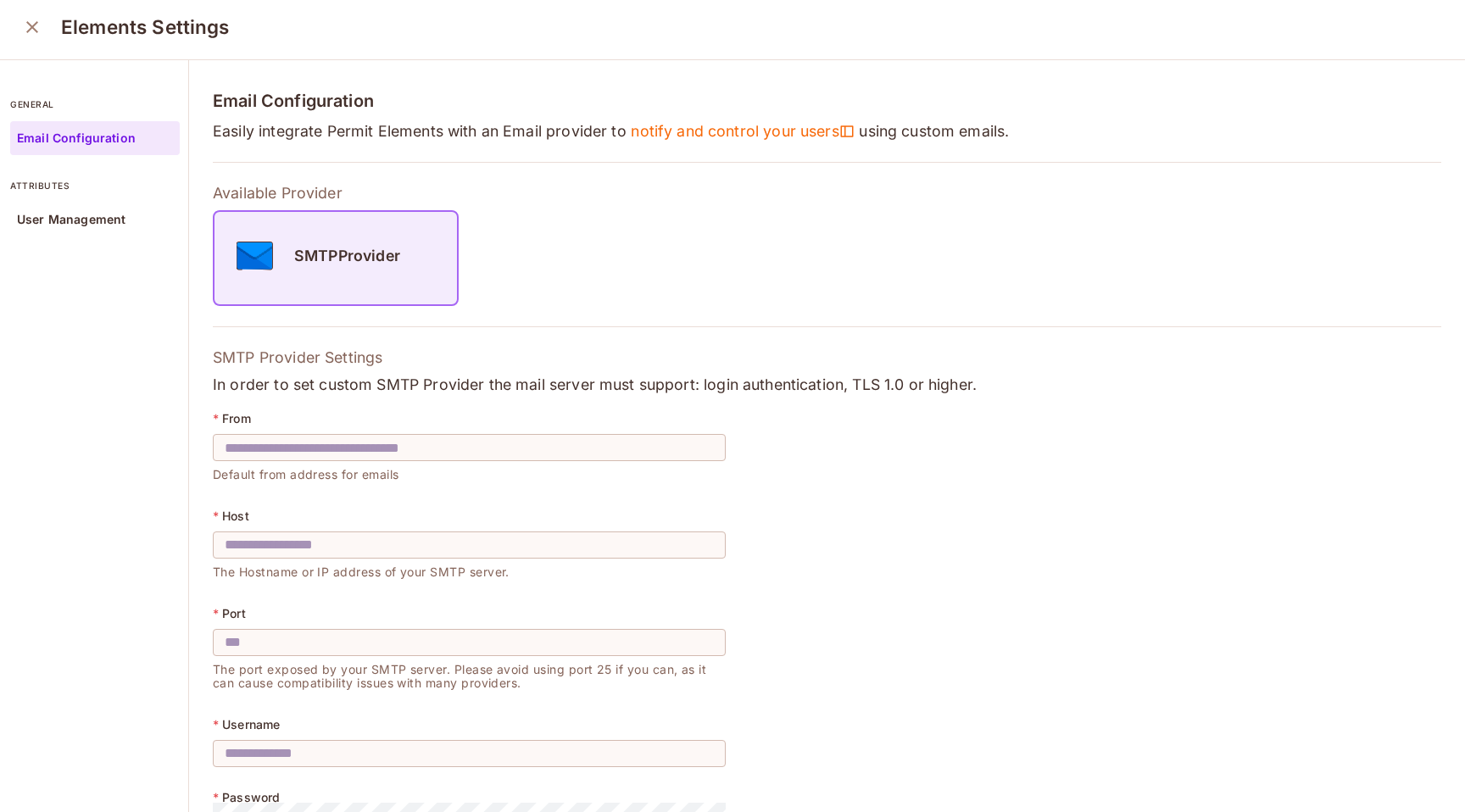
click at [22, 26] on icon "close" at bounding box center [32, 27] width 20 height 20
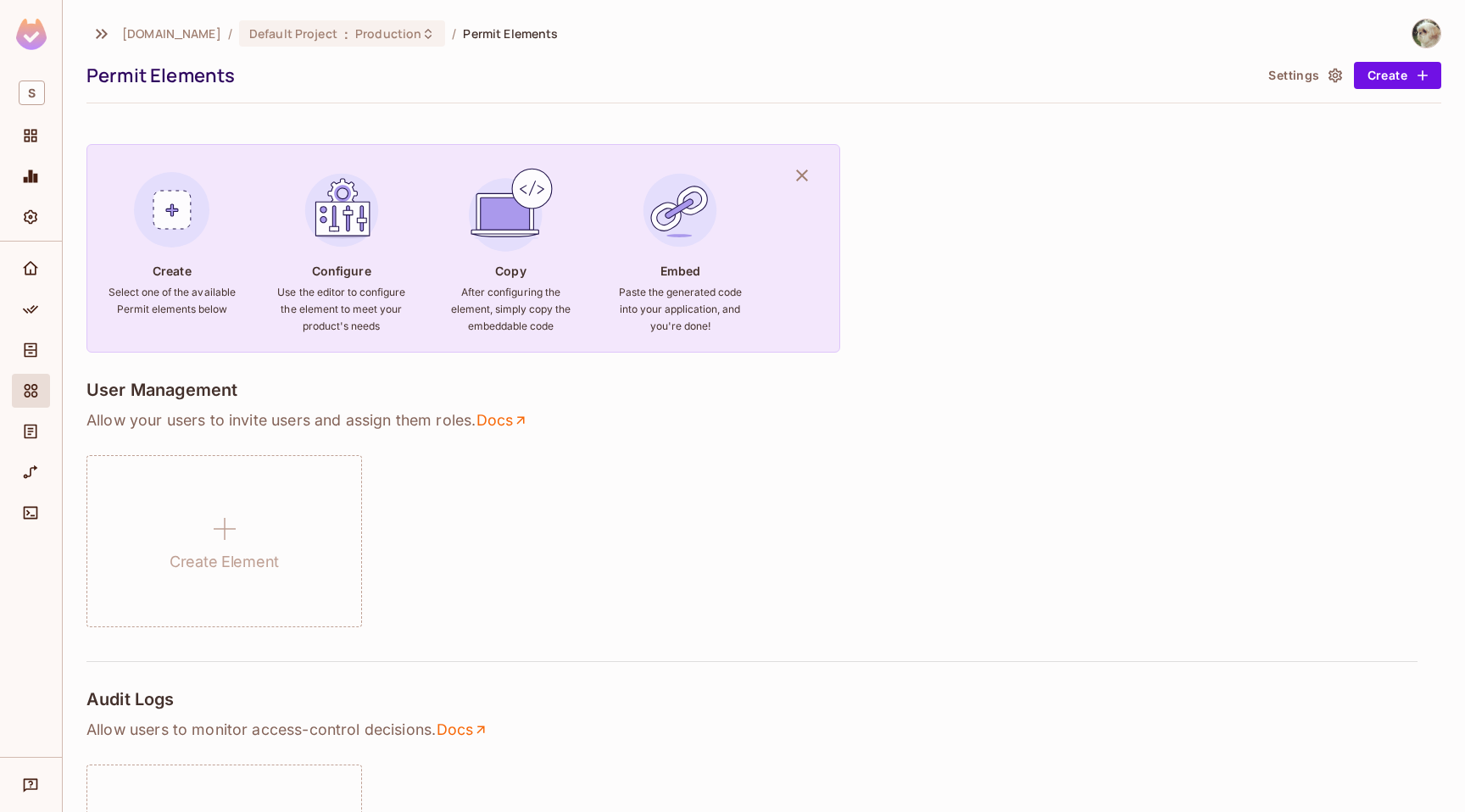
click at [32, 37] on img at bounding box center [31, 34] width 31 height 32
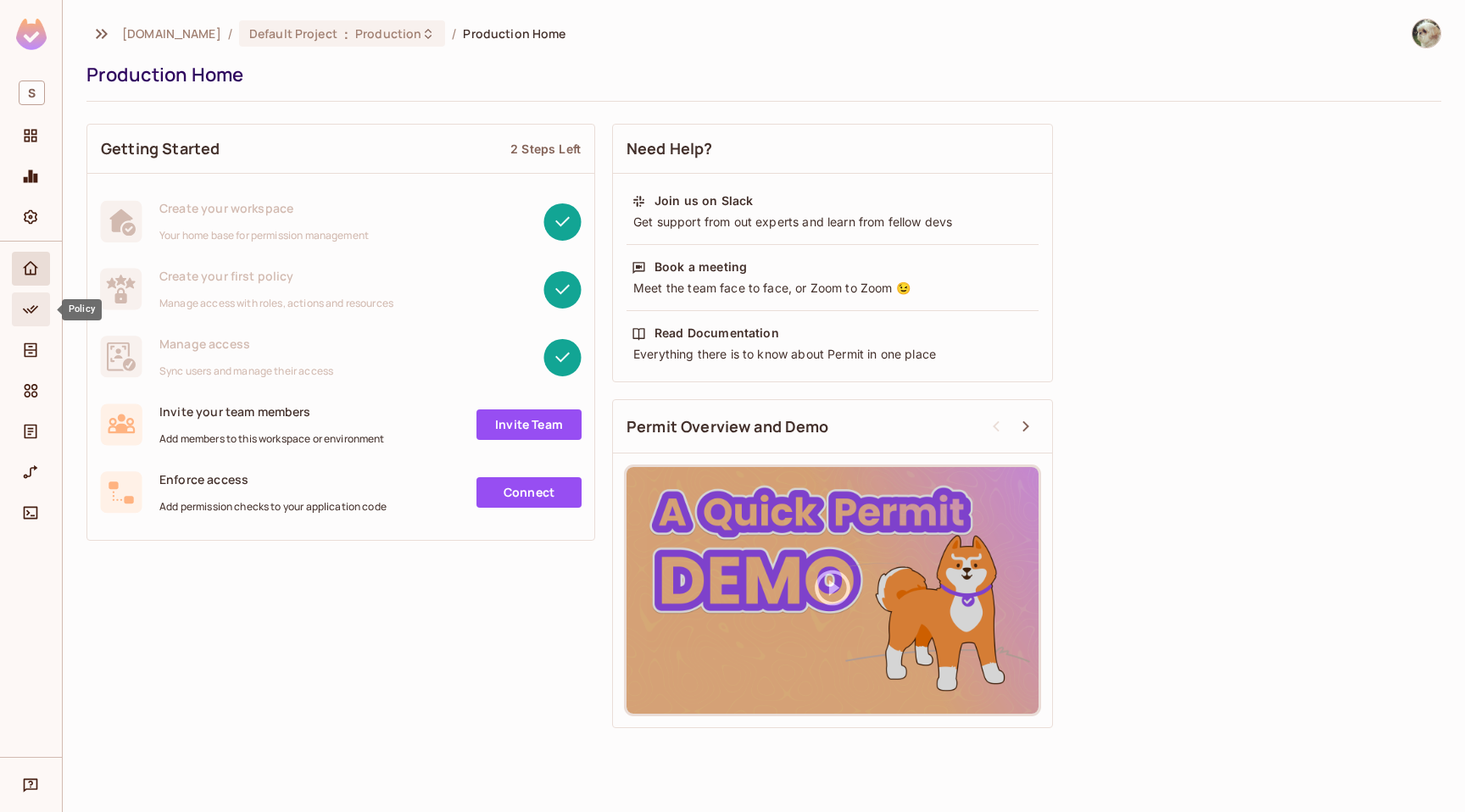
click at [36, 309] on icon "Policy" at bounding box center [31, 309] width 17 height 17
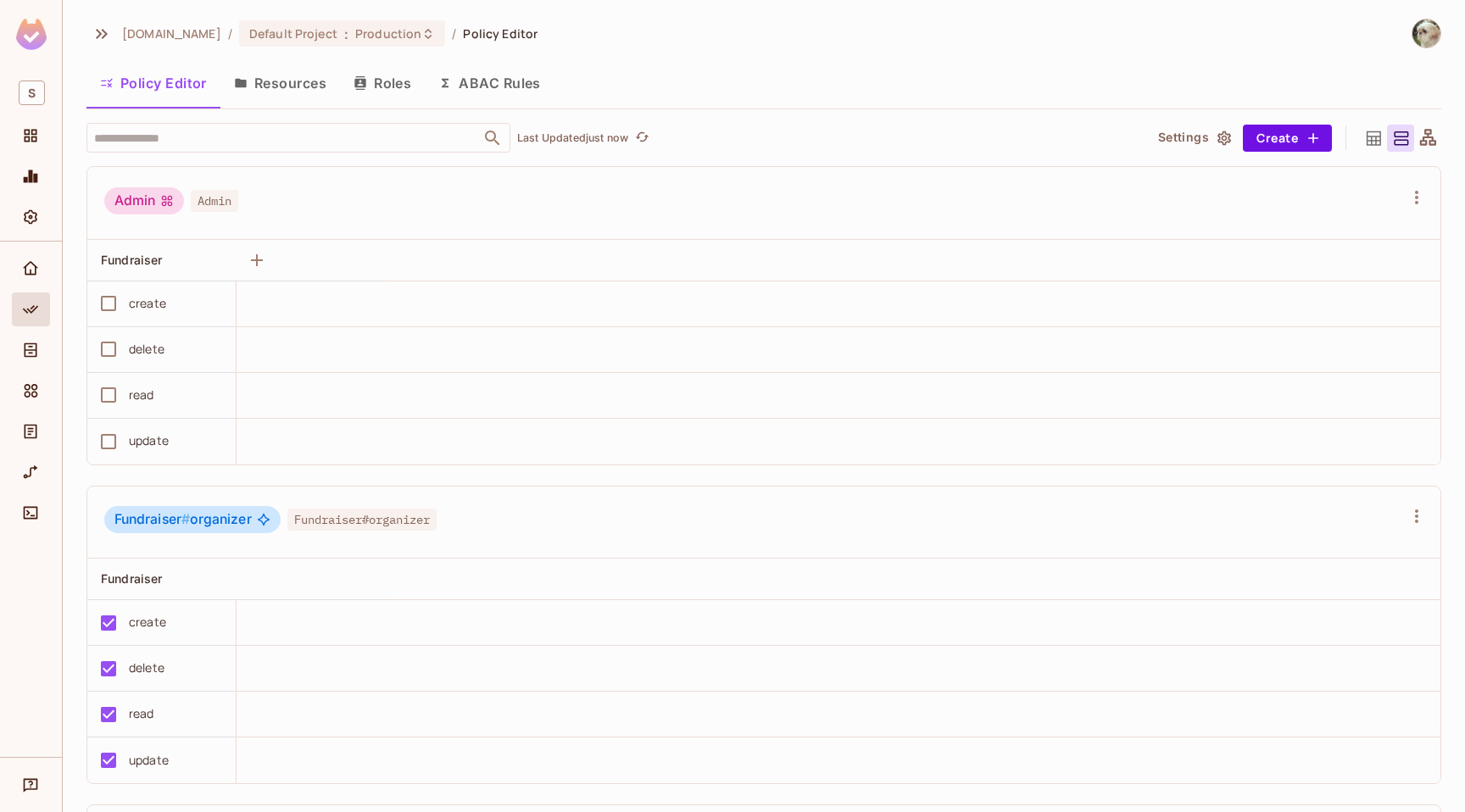
click at [1199, 135] on button "Settings" at bounding box center [1193, 137] width 84 height 27
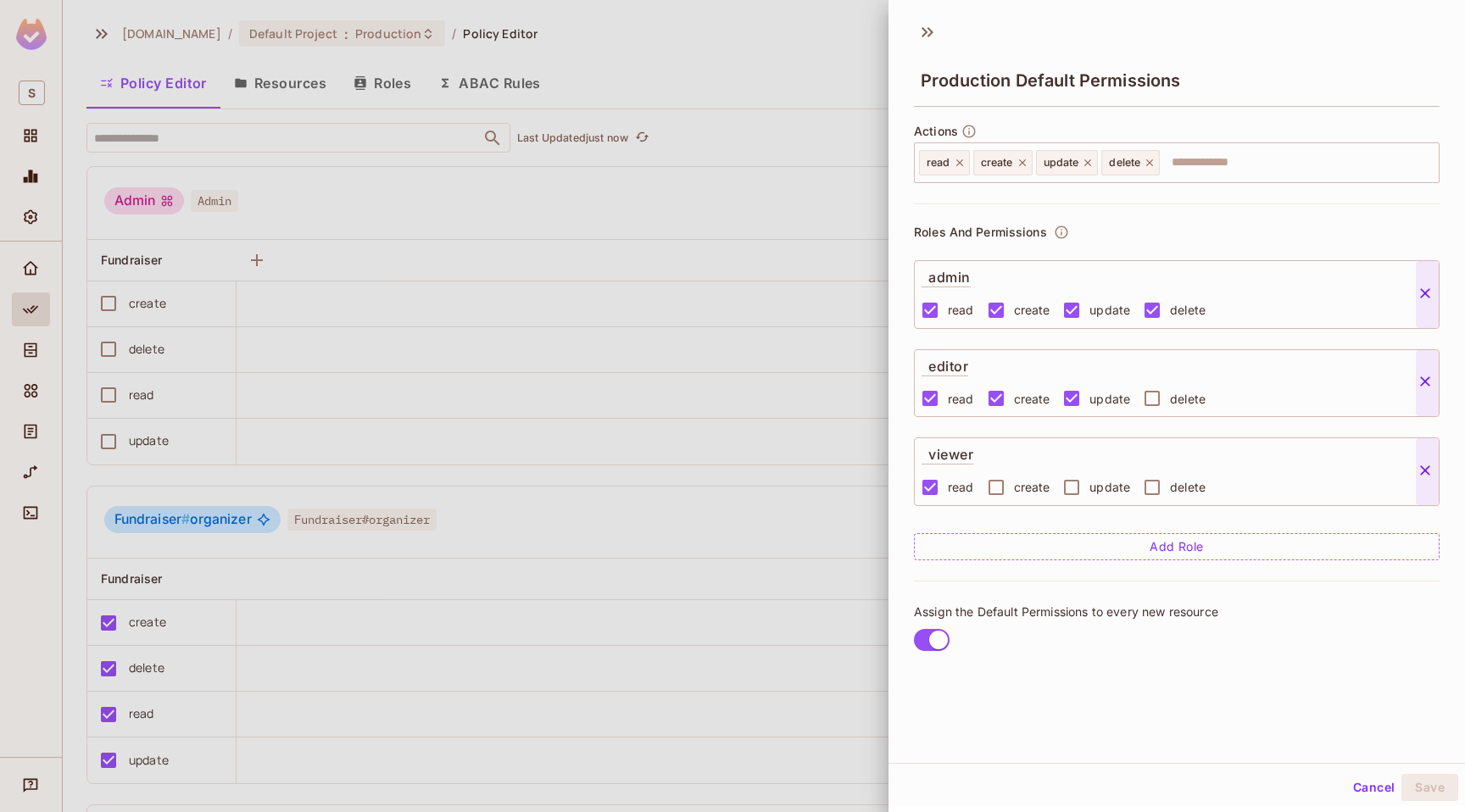
click at [1363, 786] on button "Cancel" at bounding box center [1373, 787] width 55 height 27
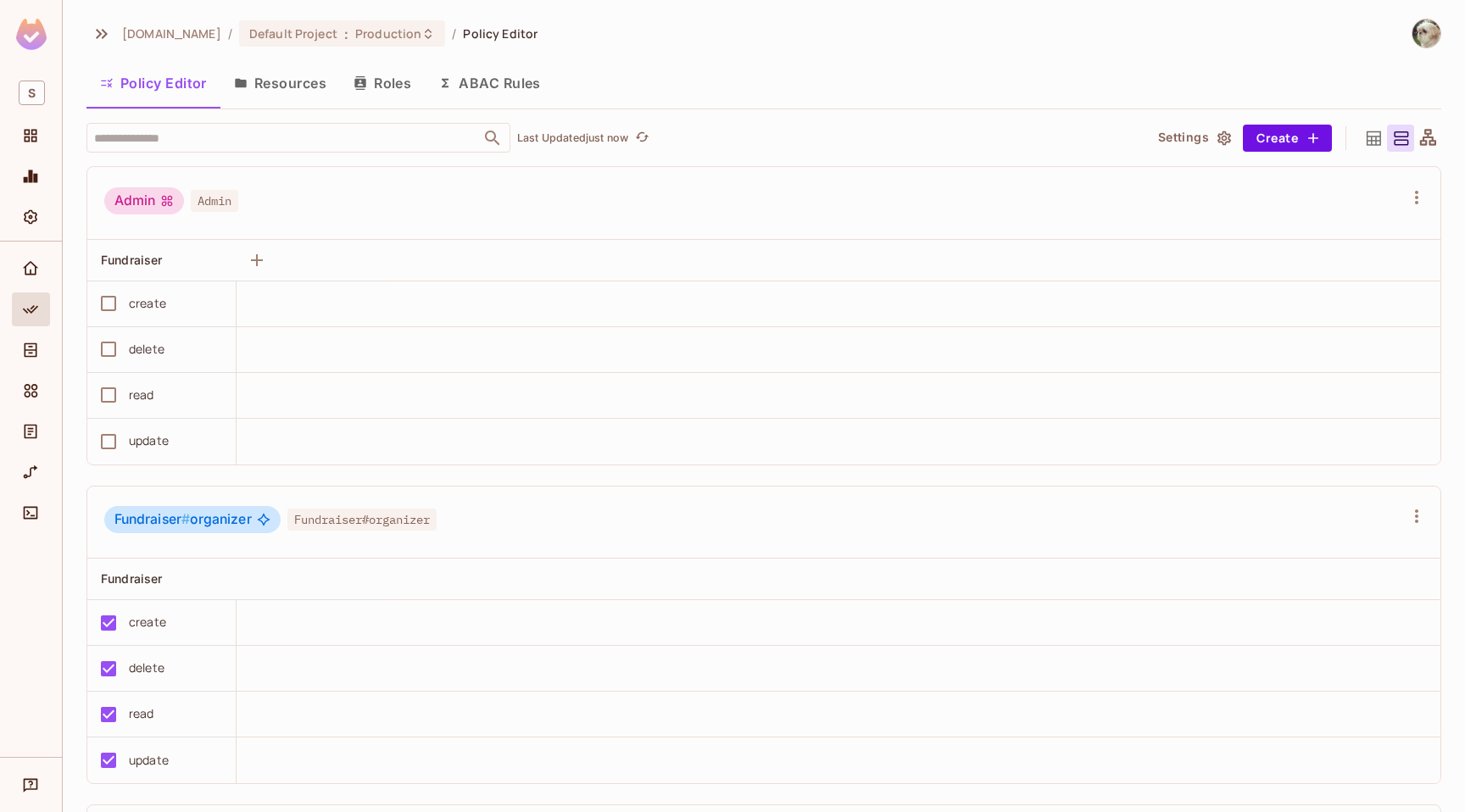
click at [1368, 145] on icon at bounding box center [1374, 138] width 21 height 21
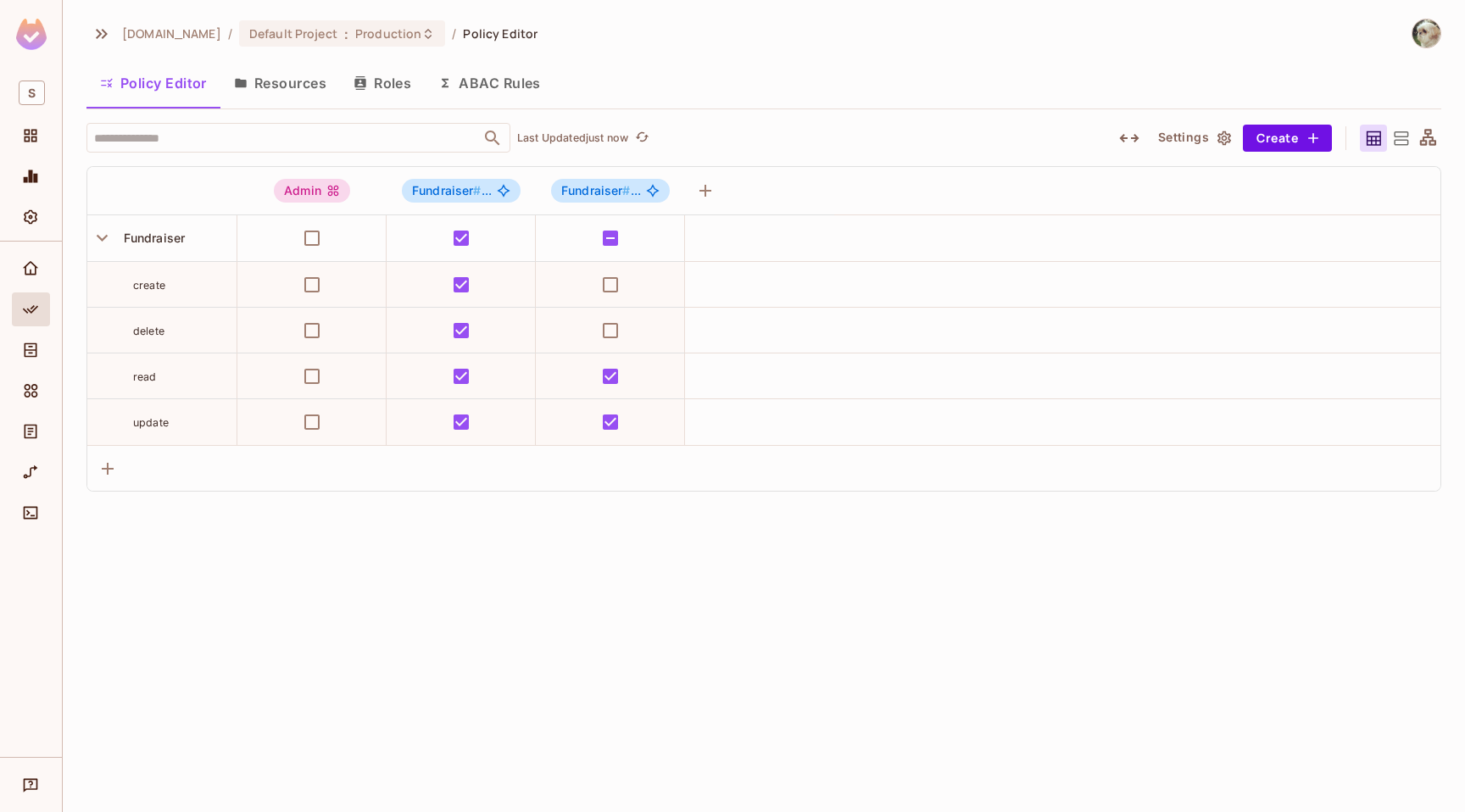
click at [1405, 144] on icon at bounding box center [1401, 138] width 15 height 14
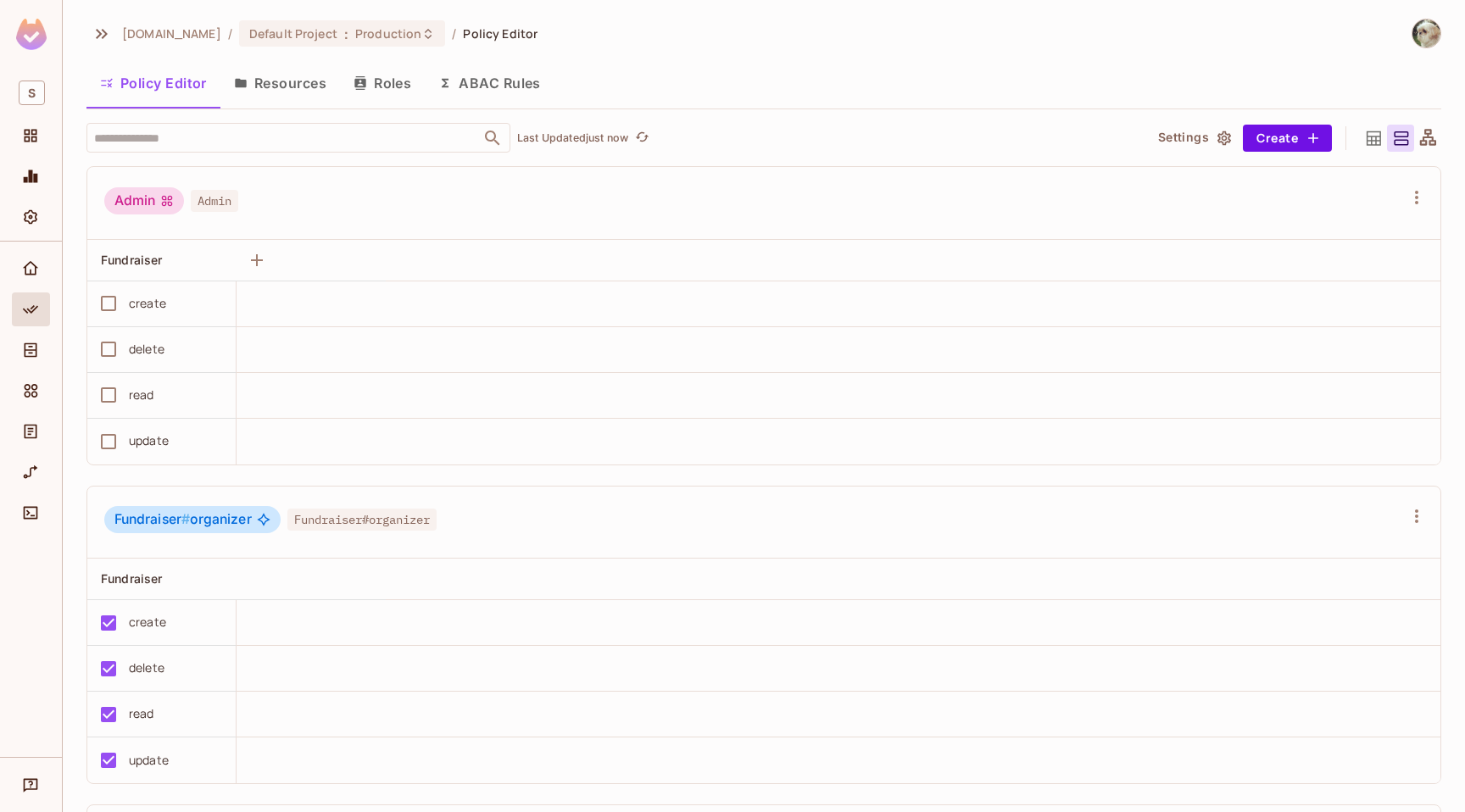
click at [1430, 141] on icon at bounding box center [1428, 136] width 16 height 16
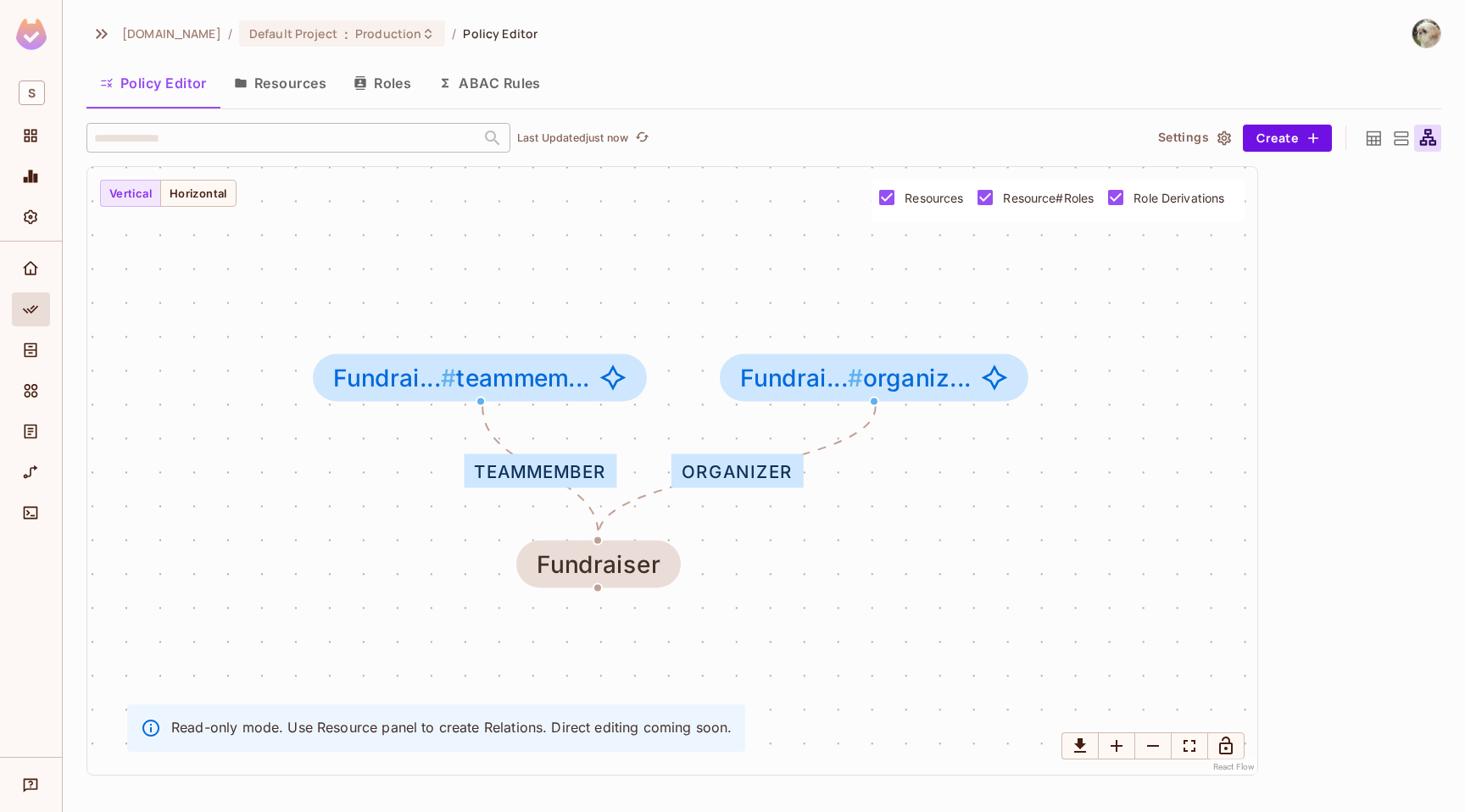
click at [1366, 142] on icon at bounding box center [1374, 138] width 21 height 21
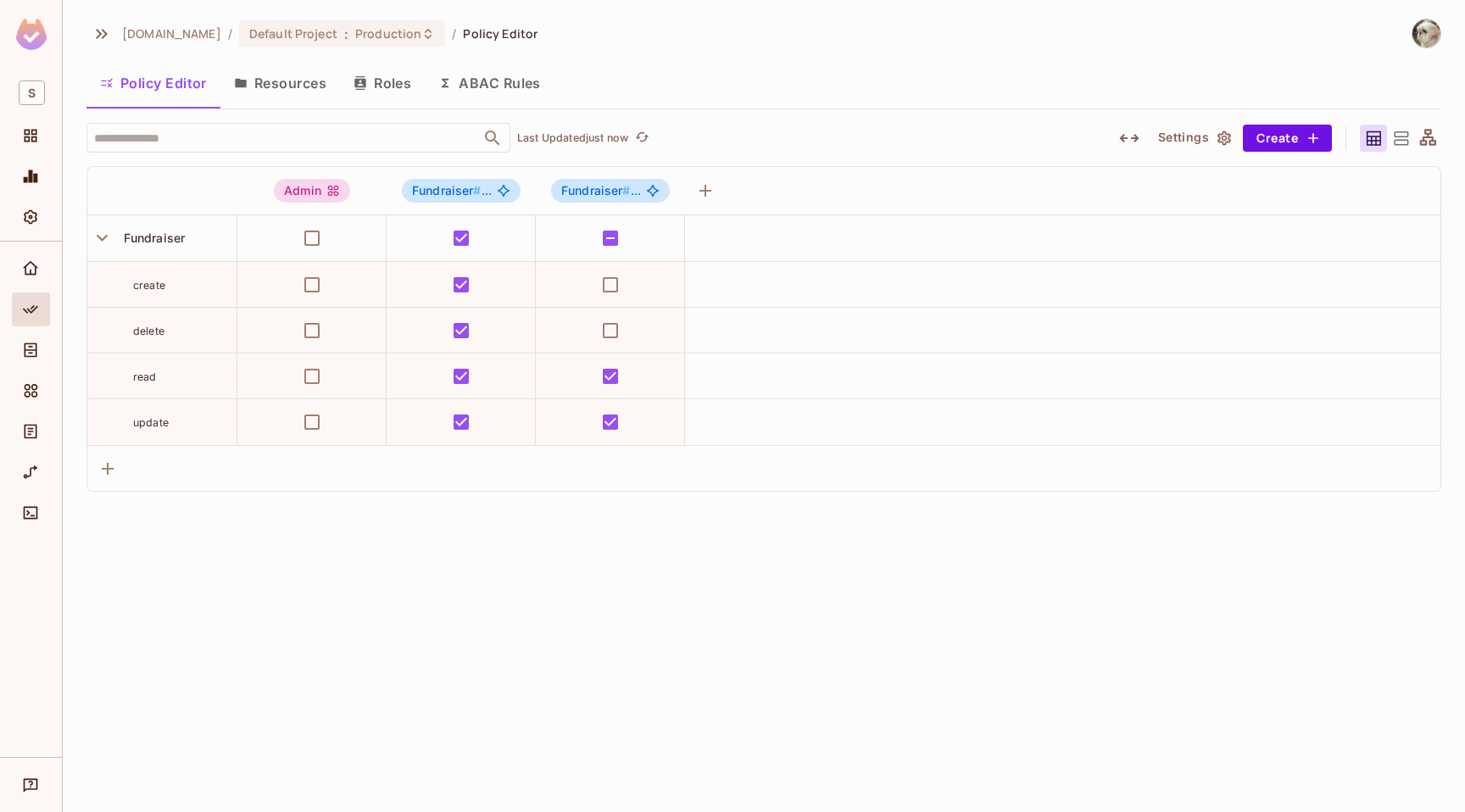
click at [1430, 142] on icon at bounding box center [1428, 136] width 16 height 16
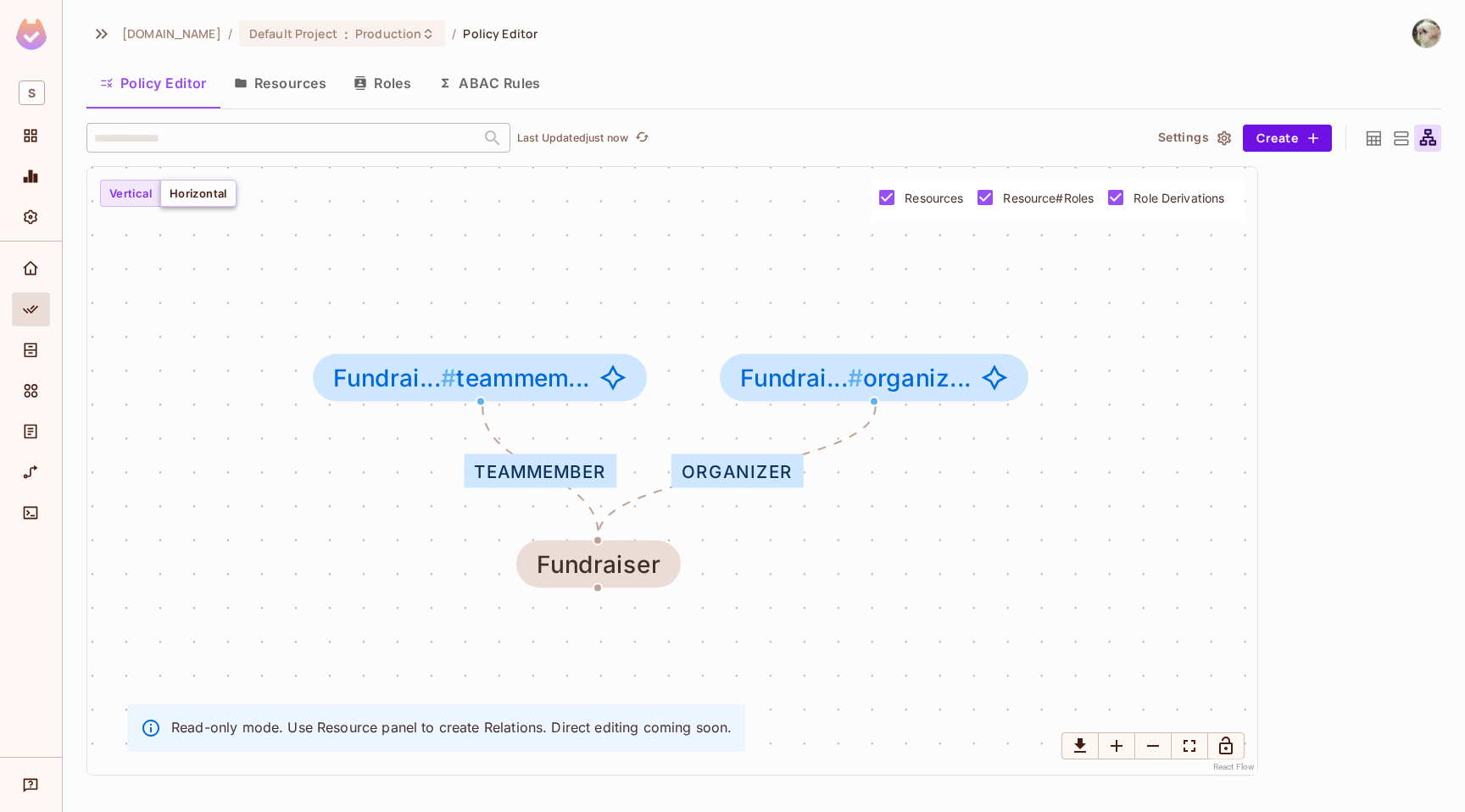
click at [190, 190] on button "Horizontal" at bounding box center [199, 193] width 76 height 27
